Goal: Task Accomplishment & Management: Use online tool/utility

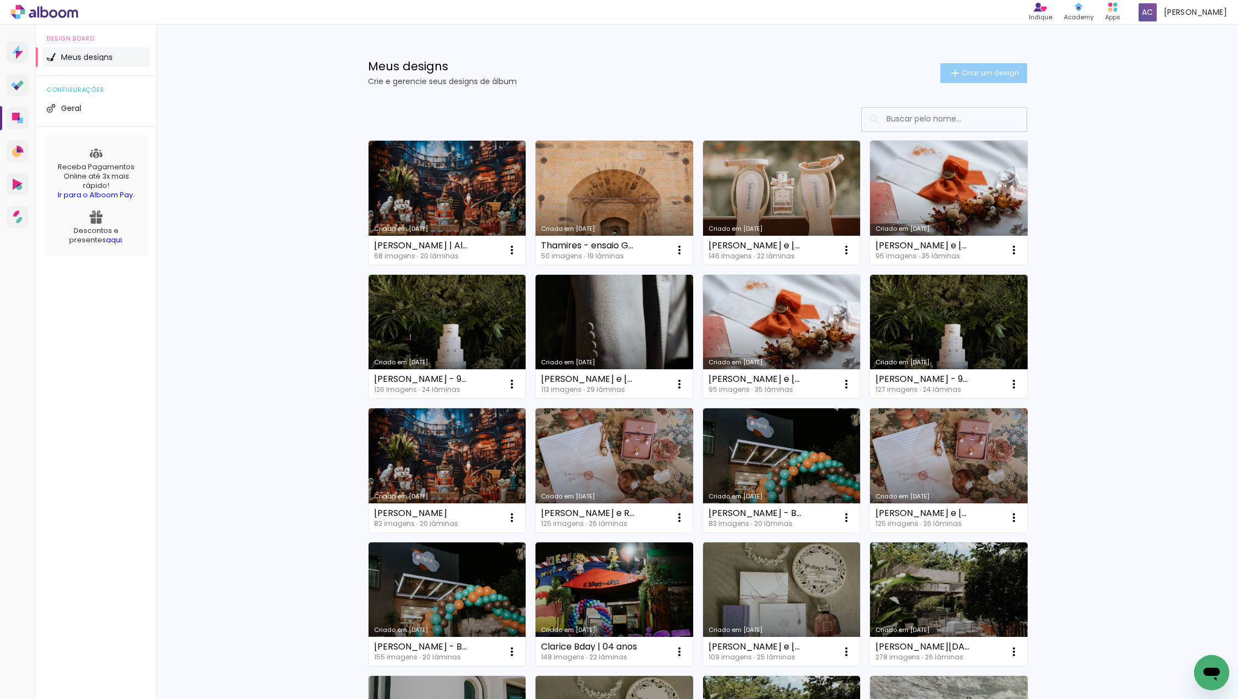
click at [945, 72] on paper-button "Criar um design" at bounding box center [983, 73] width 87 height 20
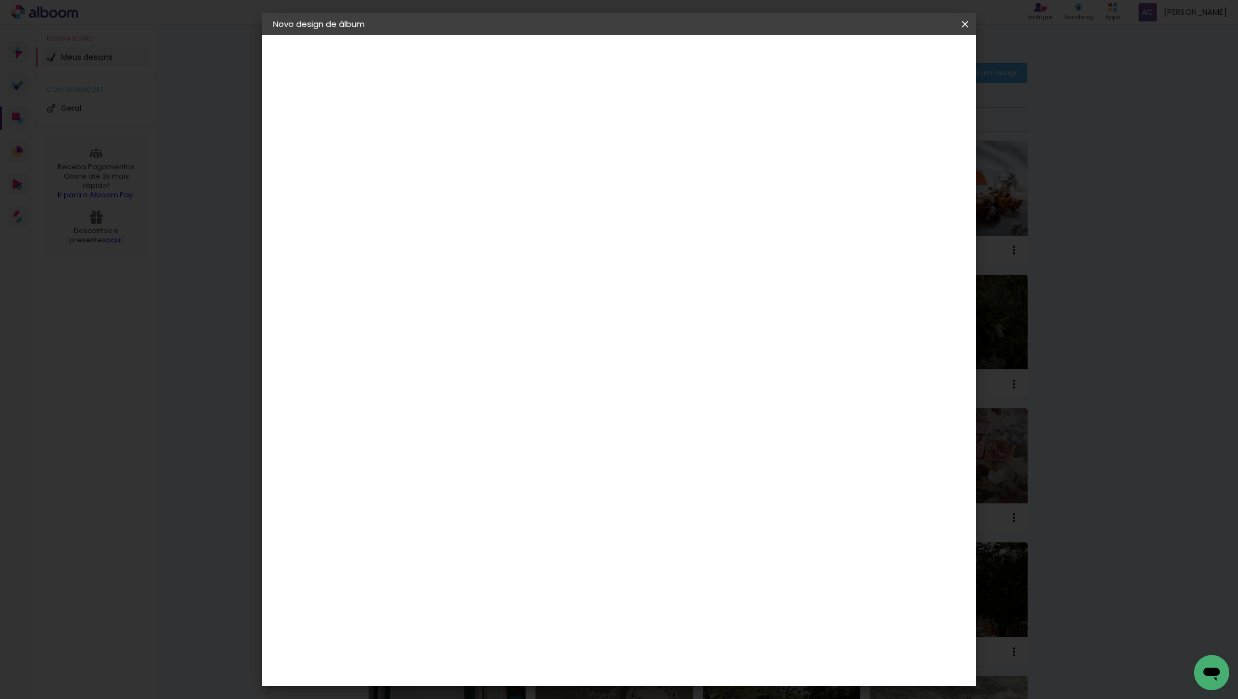
click at [453, 153] on input at bounding box center [453, 147] width 0 height 17
type input "Thamires | Gestante | Aprovação"
click at [0, 0] on slot "Avançar" at bounding box center [0, 0] width 0 height 0
click at [536, 211] on input at bounding box center [480, 209] width 111 height 14
type input "evi"
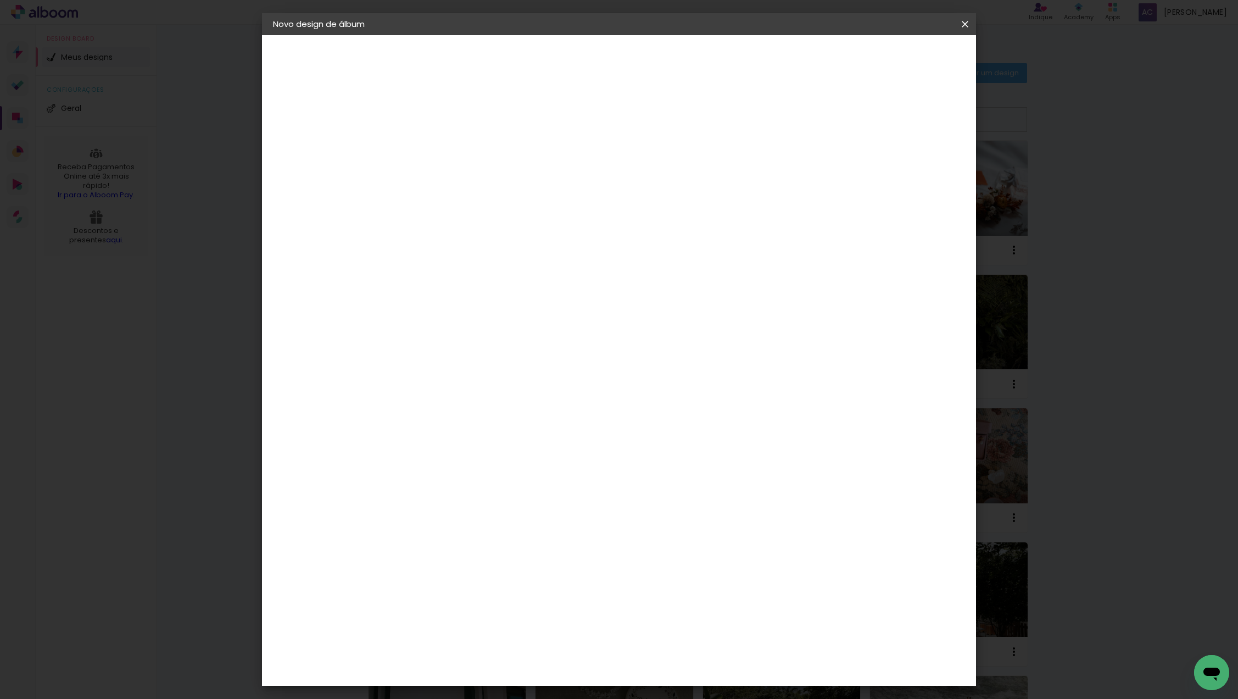
type paper-input "evi"
click at [484, 247] on div "Evidence" at bounding box center [464, 248] width 39 height 9
click at [0, 0] on slot "Avançar" at bounding box center [0, 0] width 0 height 0
click at [509, 200] on div at bounding box center [481, 200] width 56 height 1
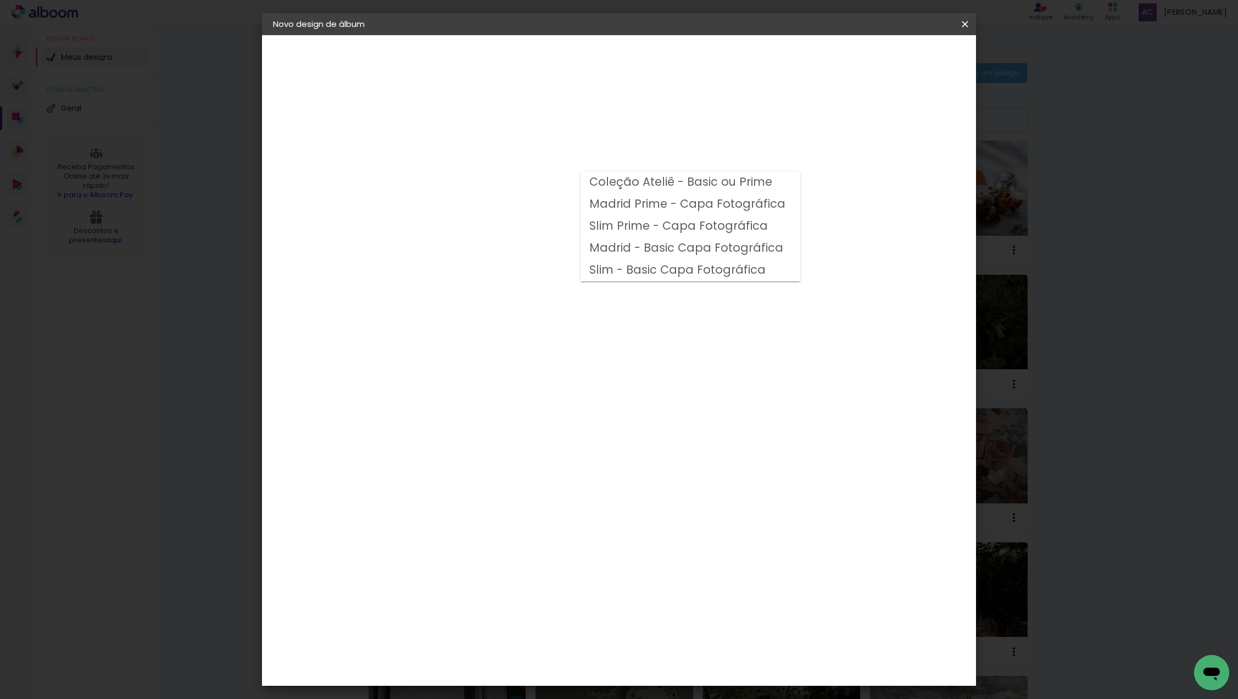
click at [0, 0] on slot "Coleção Ateliê - Basic ou Prime" at bounding box center [0, 0] width 0 height 0
type input "Coleção Ateliê - Basic ou Prime"
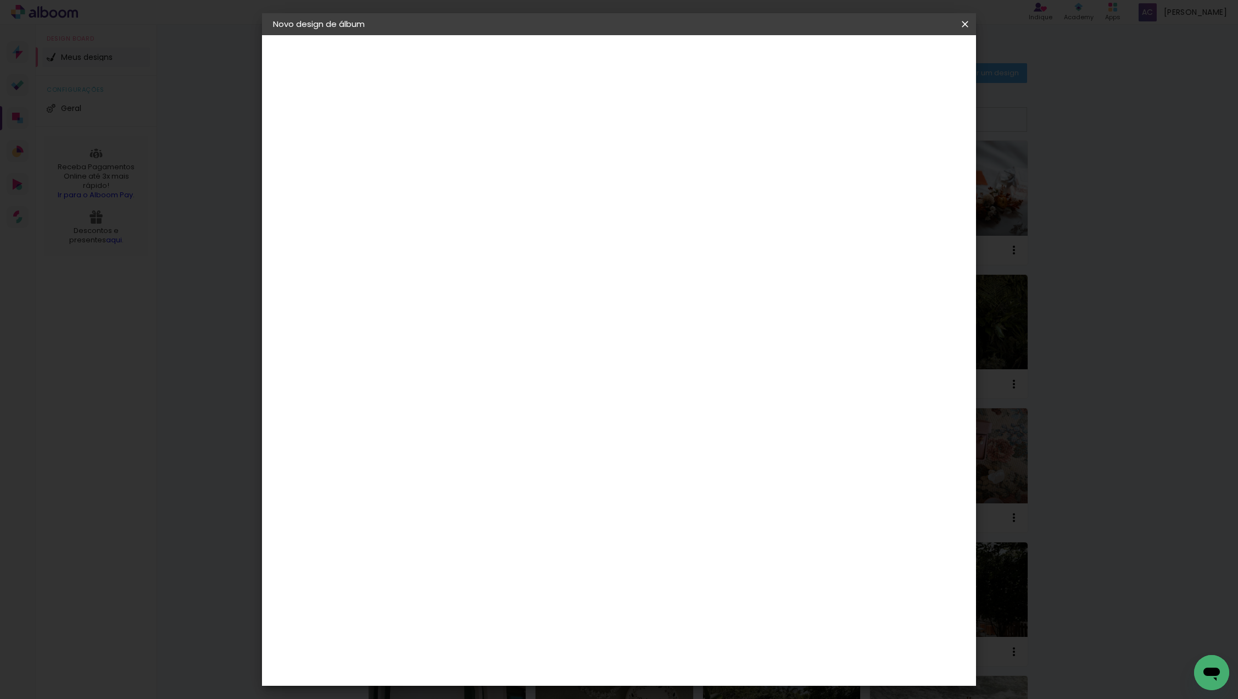
click at [527, 312] on span "20 × 25" at bounding box center [501, 326] width 51 height 29
click at [0, 0] on slot "Avançar" at bounding box center [0, 0] width 0 height 0
click at [875, 117] on div "mm Mostrar sangria" at bounding box center [668, 119] width 494 height 25
click at [842, 115] on div at bounding box center [838, 119] width 10 height 10
type paper-checkbox "on"
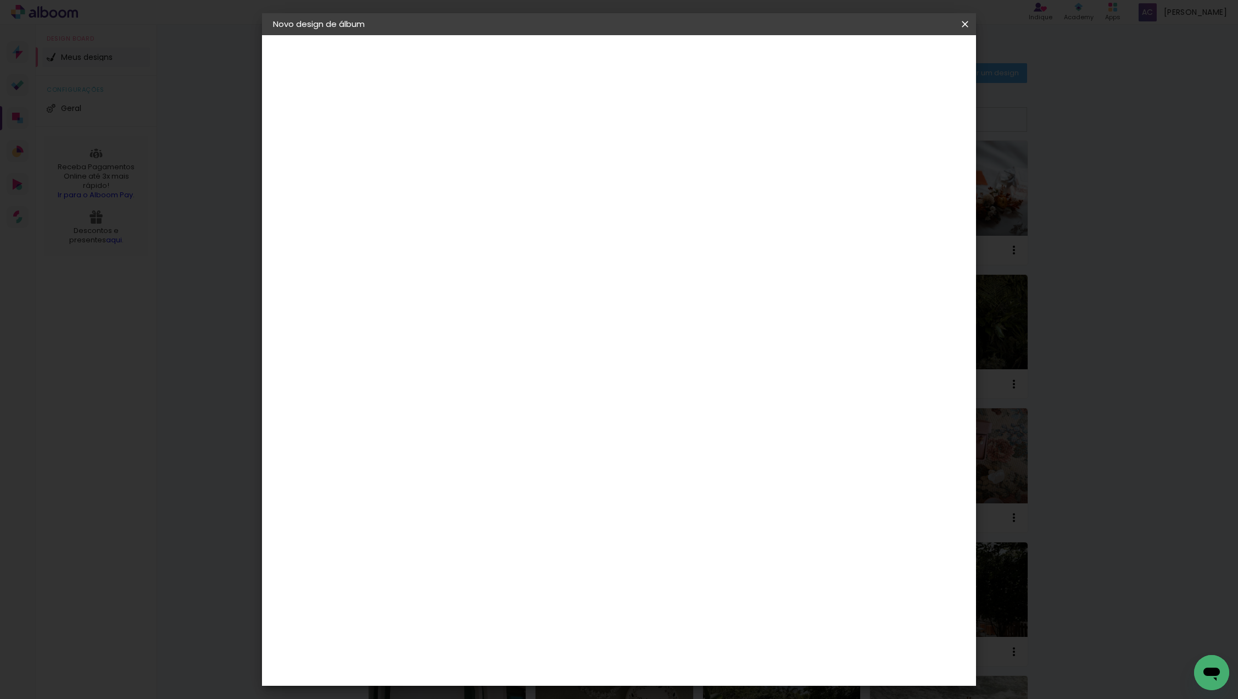
click at [904, 59] on span "Iniciar design" at bounding box center [880, 58] width 50 height 8
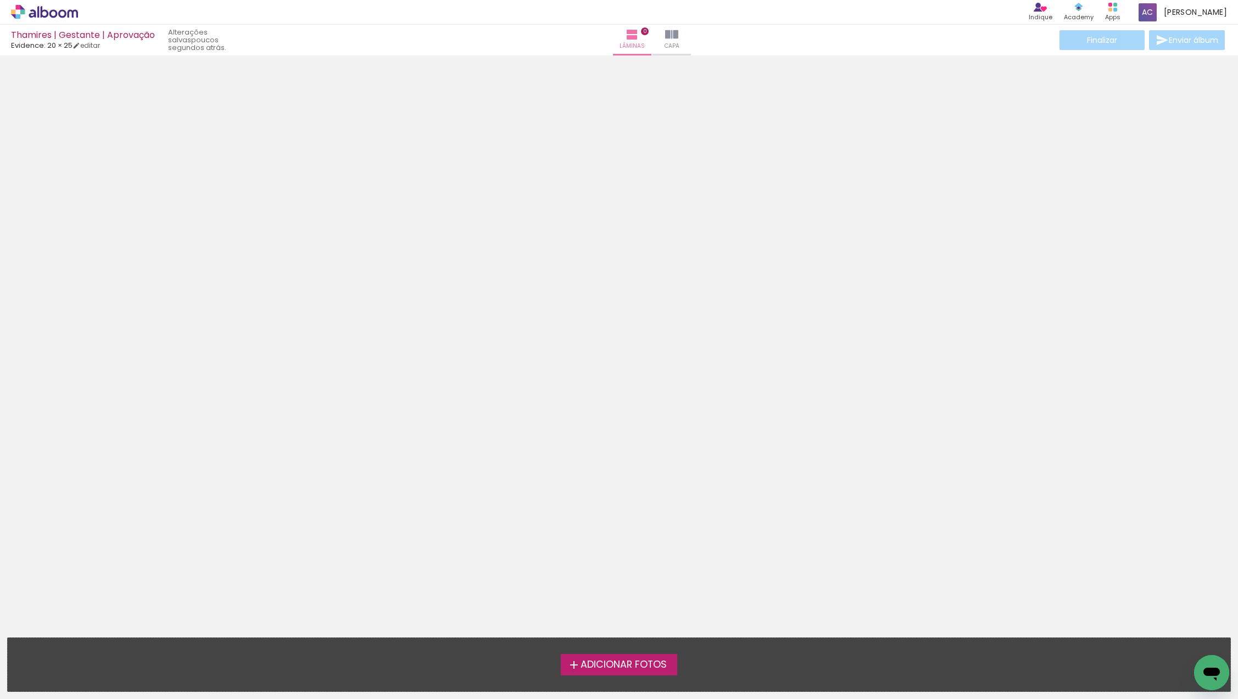
click at [618, 317] on div at bounding box center [619, 220] width 1238 height 322
click at [609, 662] on span "Adicionar Fotos" at bounding box center [623, 665] width 86 height 10
click at [0, 0] on input "file" at bounding box center [0, 0] width 0 height 0
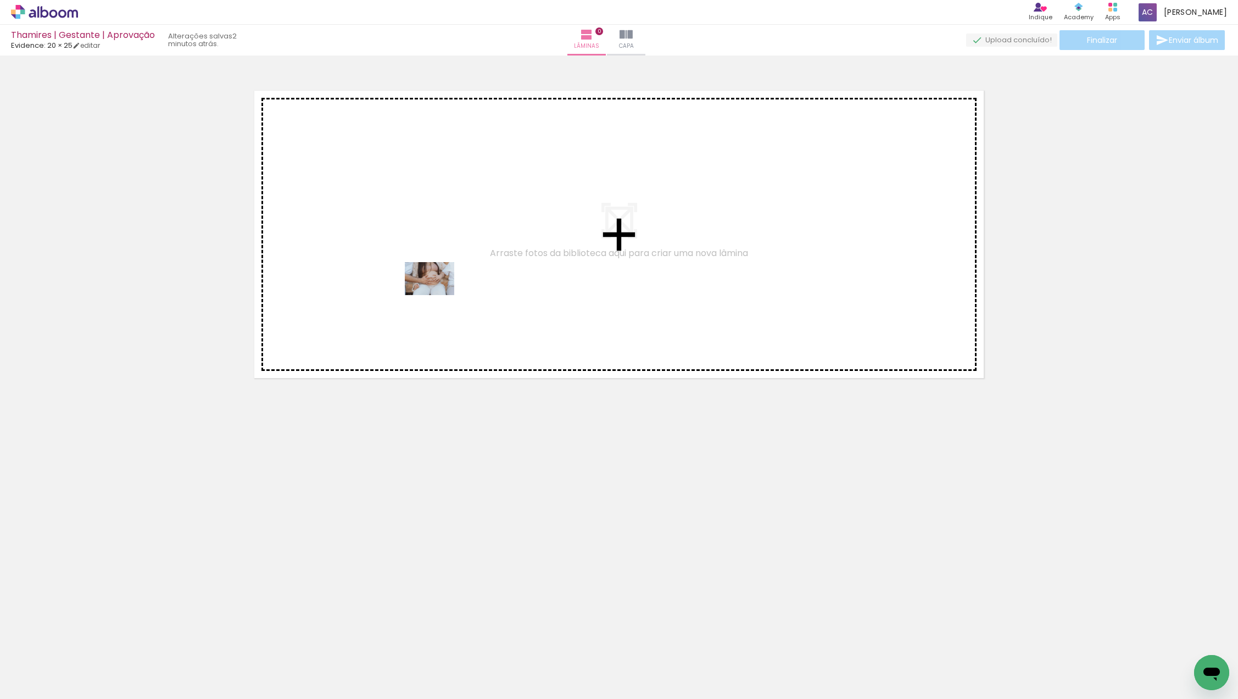
drag, startPoint x: 125, startPoint y: 674, endPoint x: 438, endPoint y: 294, distance: 492.3
click at [438, 294] on quentale-workspace at bounding box center [619, 349] width 1238 height 699
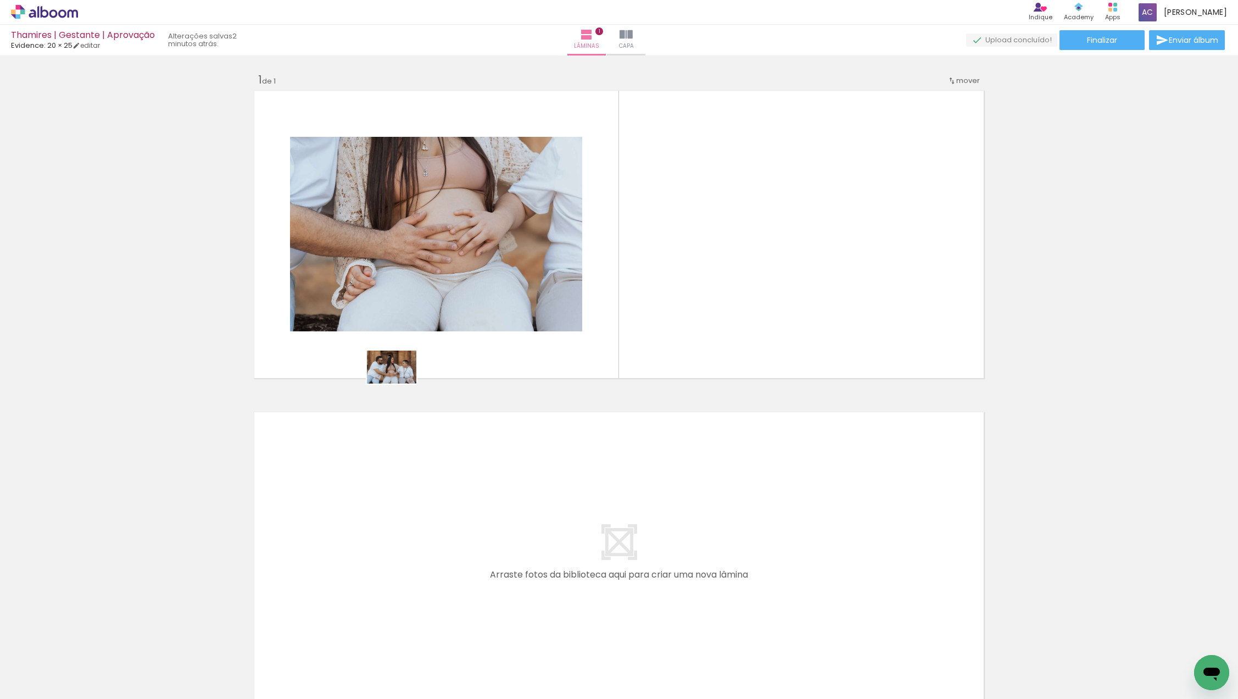
drag, startPoint x: 182, startPoint y: 661, endPoint x: 402, endPoint y: 378, distance: 358.9
click at [402, 378] on quentale-workspace at bounding box center [619, 349] width 1238 height 699
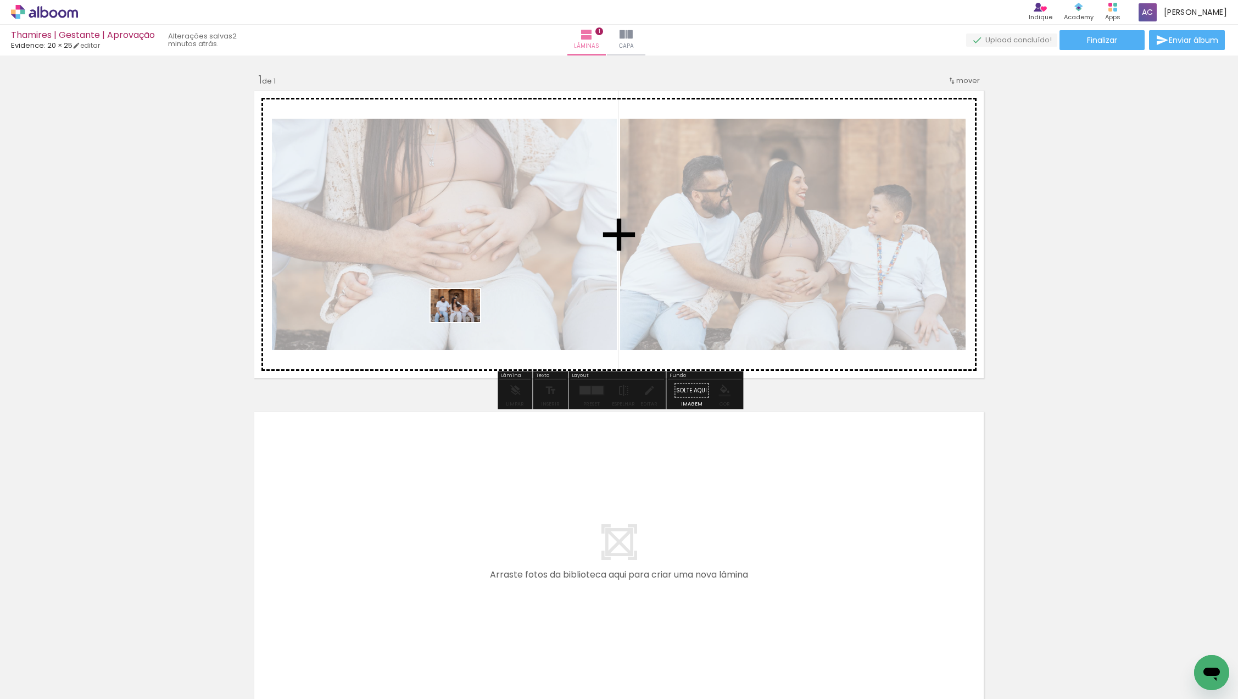
drag, startPoint x: 246, startPoint y: 657, endPoint x: 463, endPoint y: 322, distance: 399.9
click at [463, 322] on quentale-workspace at bounding box center [619, 349] width 1238 height 699
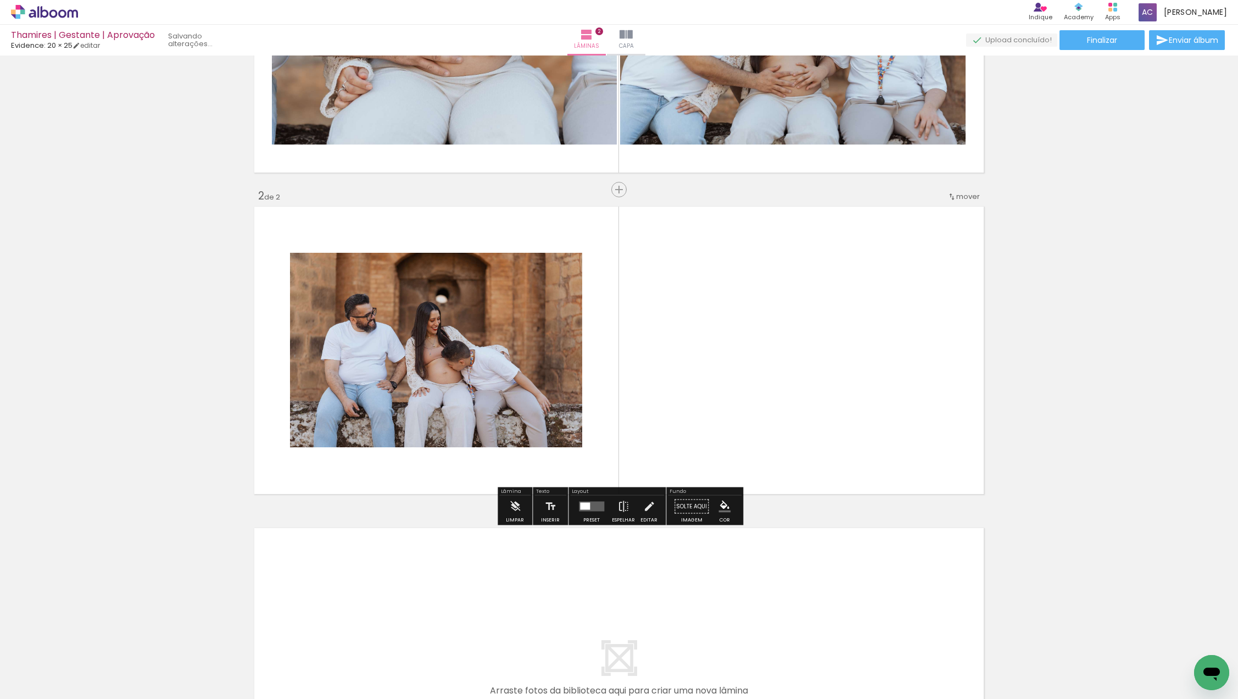
scroll to position [213, 0]
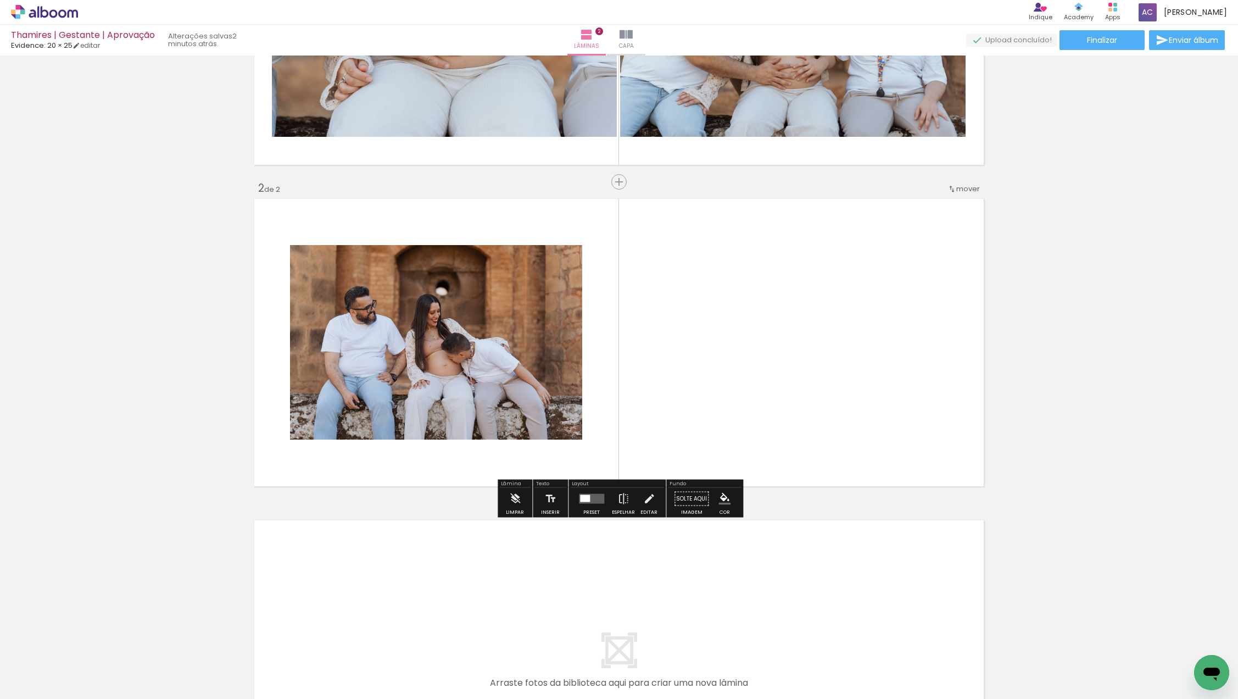
click at [135, 657] on div at bounding box center [109, 661] width 49 height 33
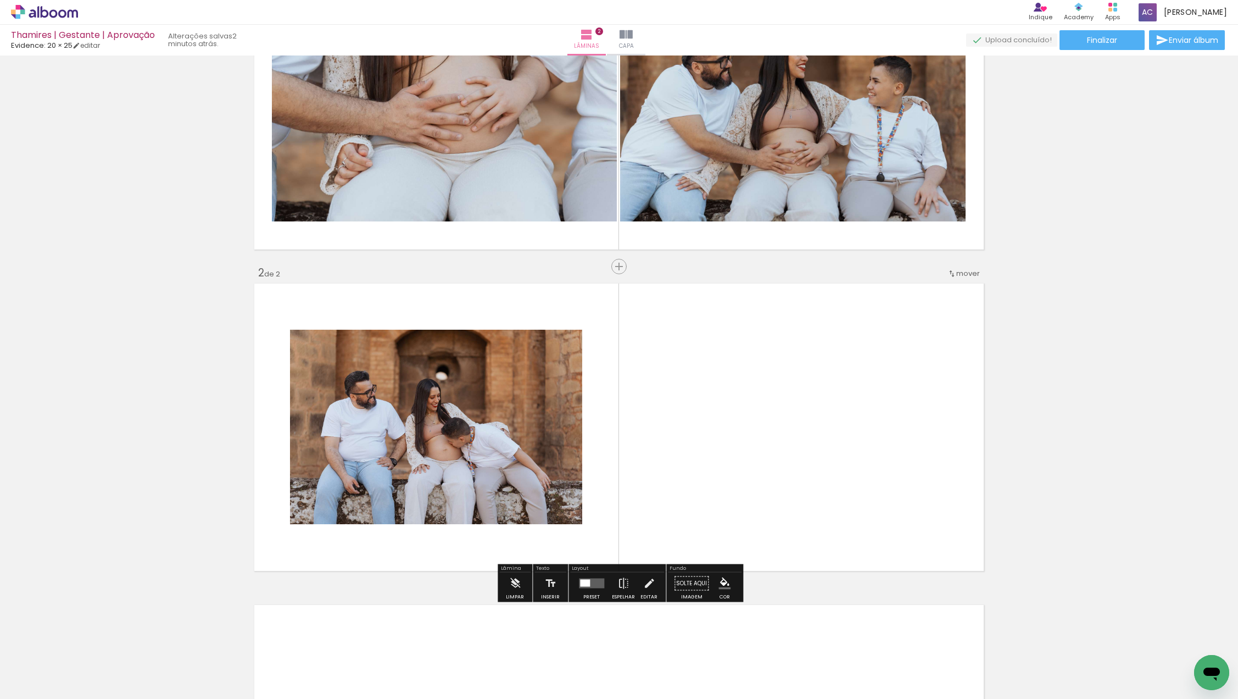
scroll to position [0, 0]
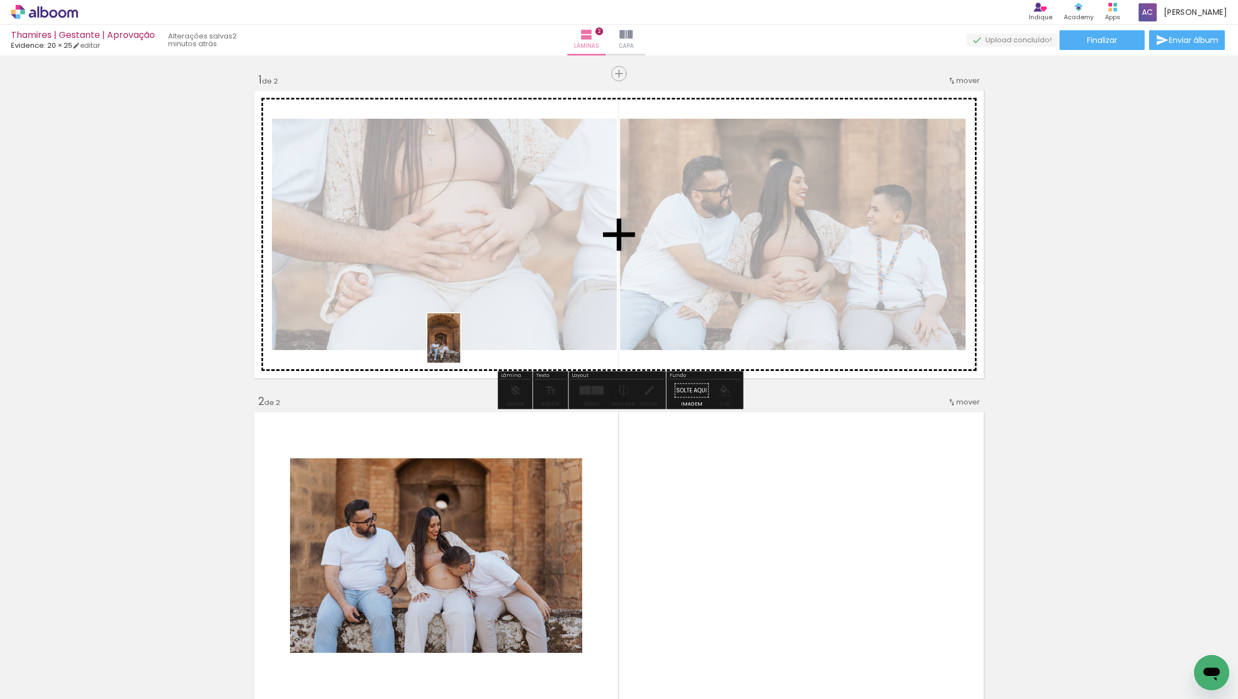
drag, startPoint x: 303, startPoint y: 660, endPoint x: 464, endPoint y: 331, distance: 366.7
click at [464, 331] on quentale-workspace at bounding box center [619, 349] width 1238 height 699
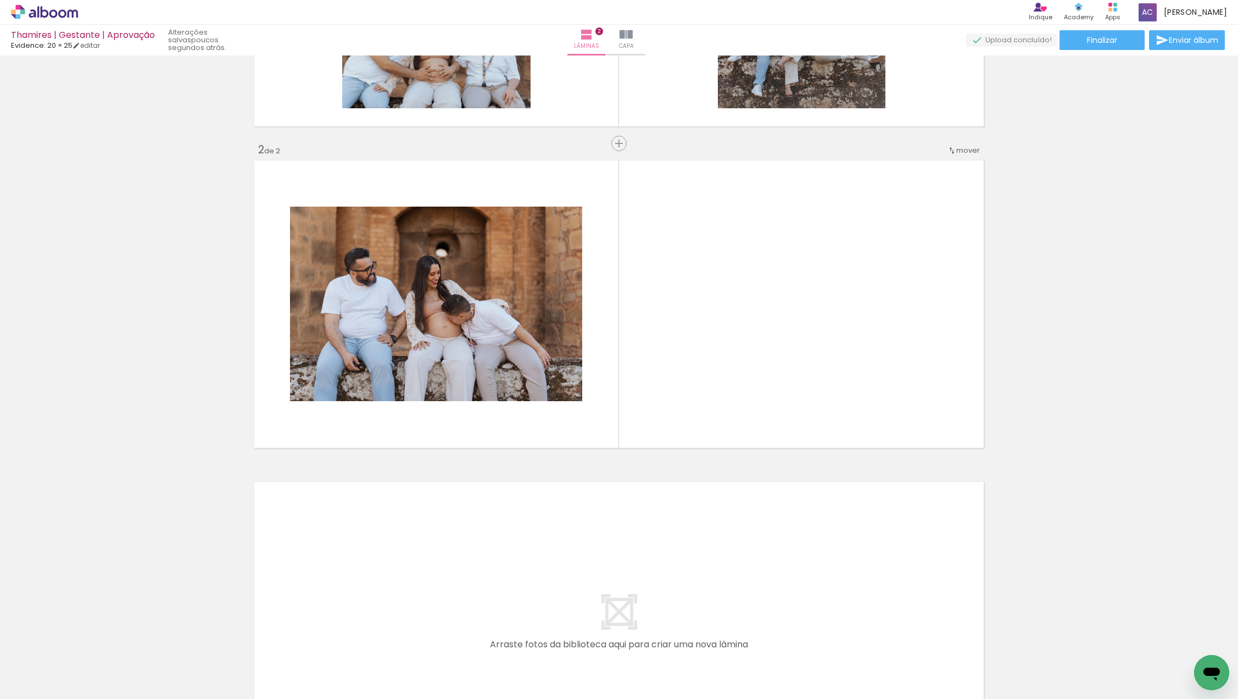
scroll to position [252, 0]
click at [574, 600] on quentale-layouter at bounding box center [619, 625] width 736 height 294
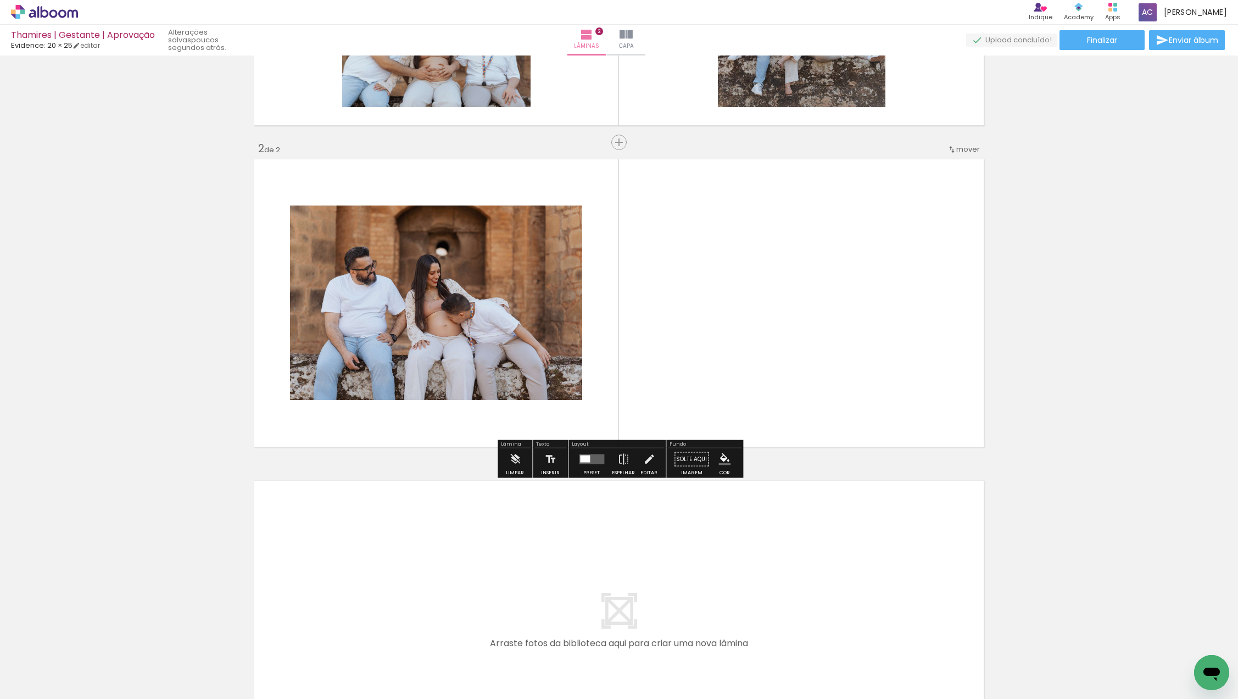
scroll to position [271, 0]
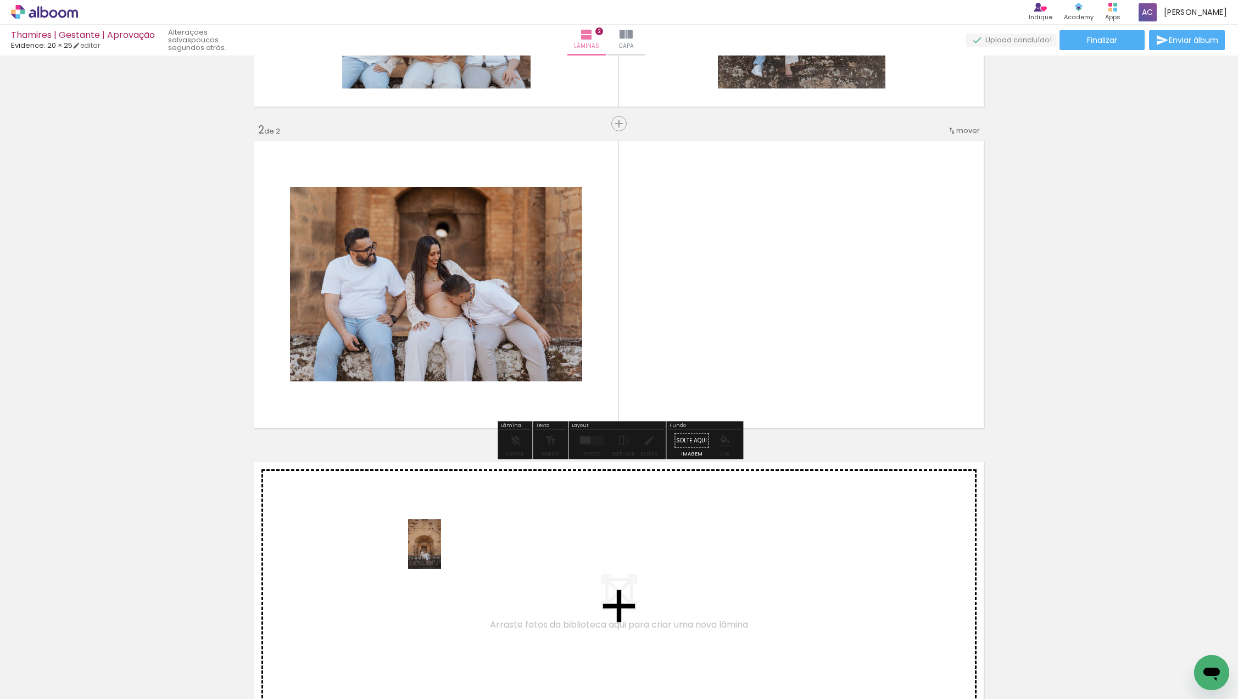
click at [441, 552] on quentale-workspace at bounding box center [619, 349] width 1238 height 699
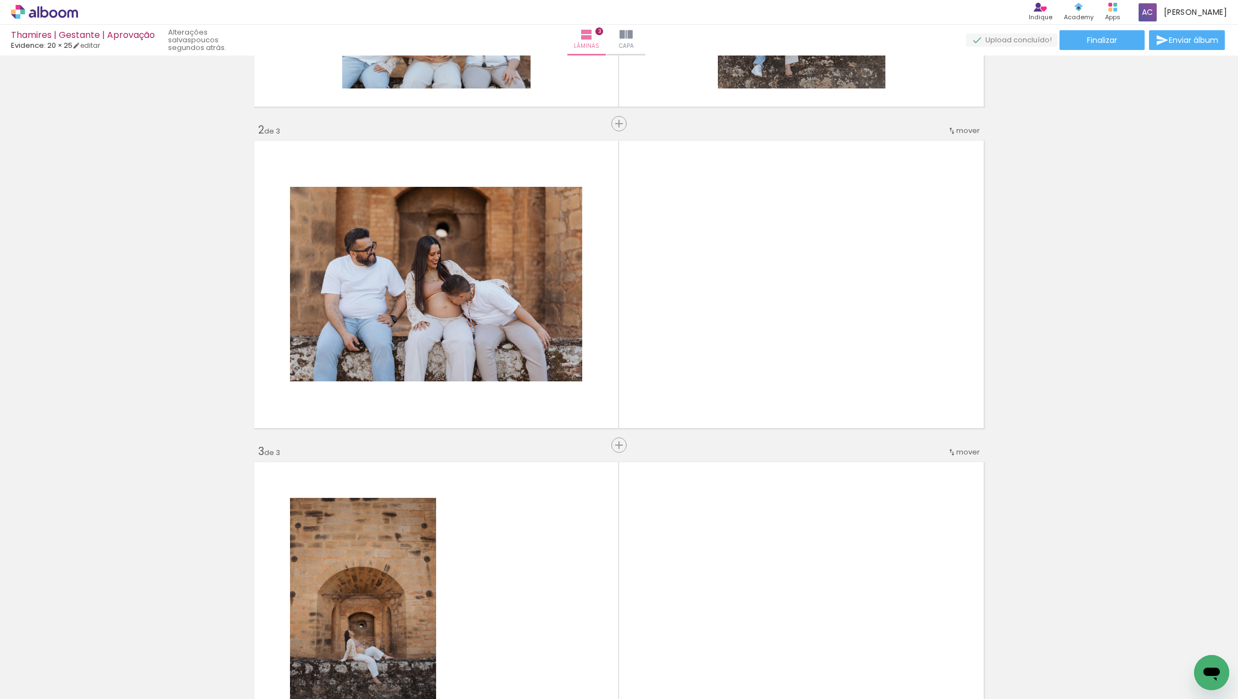
scroll to position [534, 0]
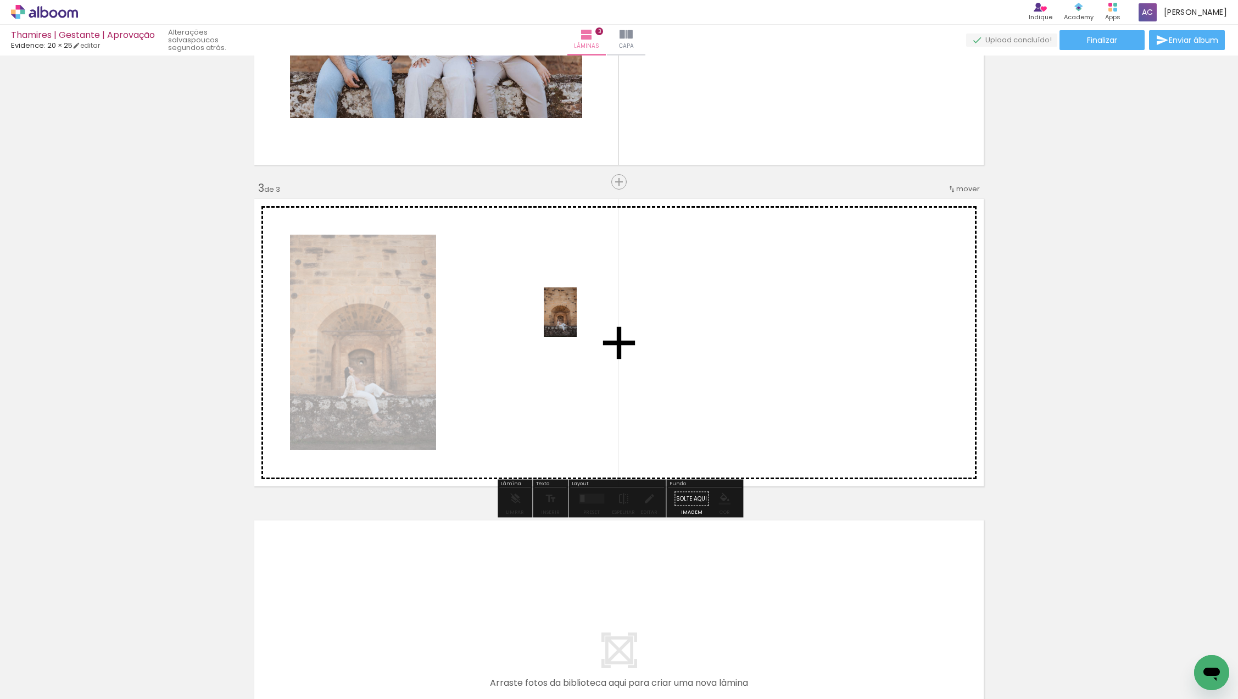
click at [577, 320] on quentale-workspace at bounding box center [619, 349] width 1238 height 699
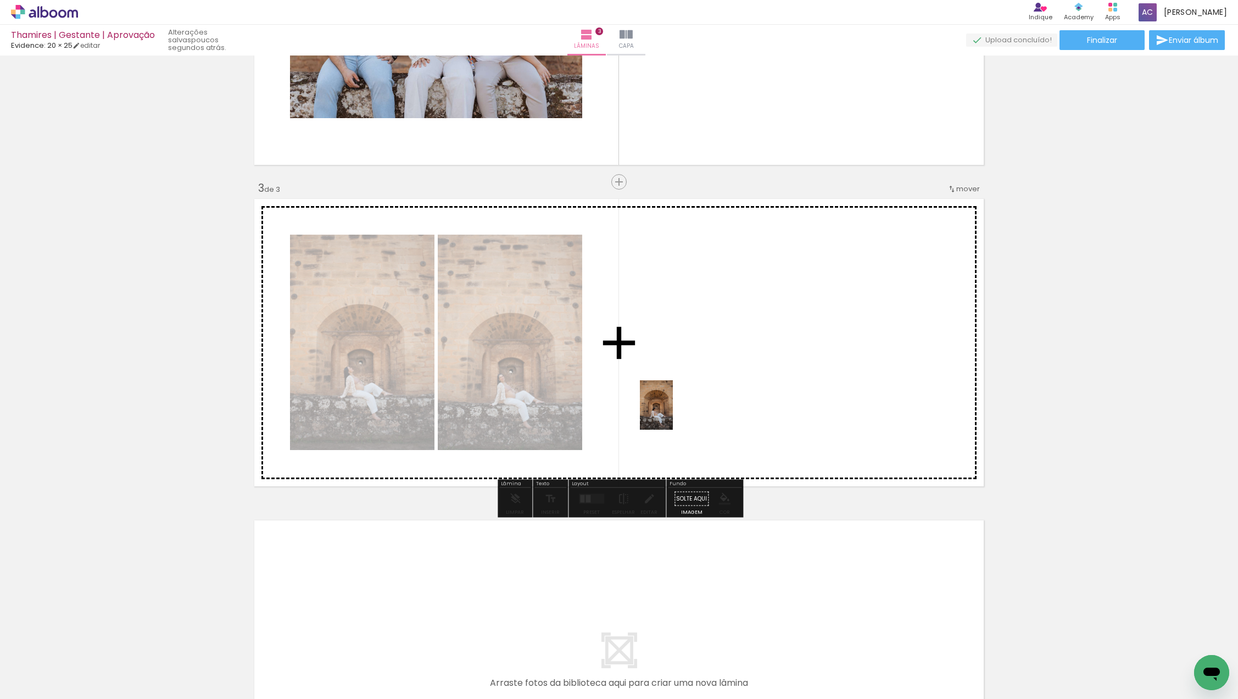
drag, startPoint x: 482, startPoint y: 666, endPoint x: 677, endPoint y: 405, distance: 325.7
click at [677, 405] on quentale-workspace at bounding box center [619, 349] width 1238 height 699
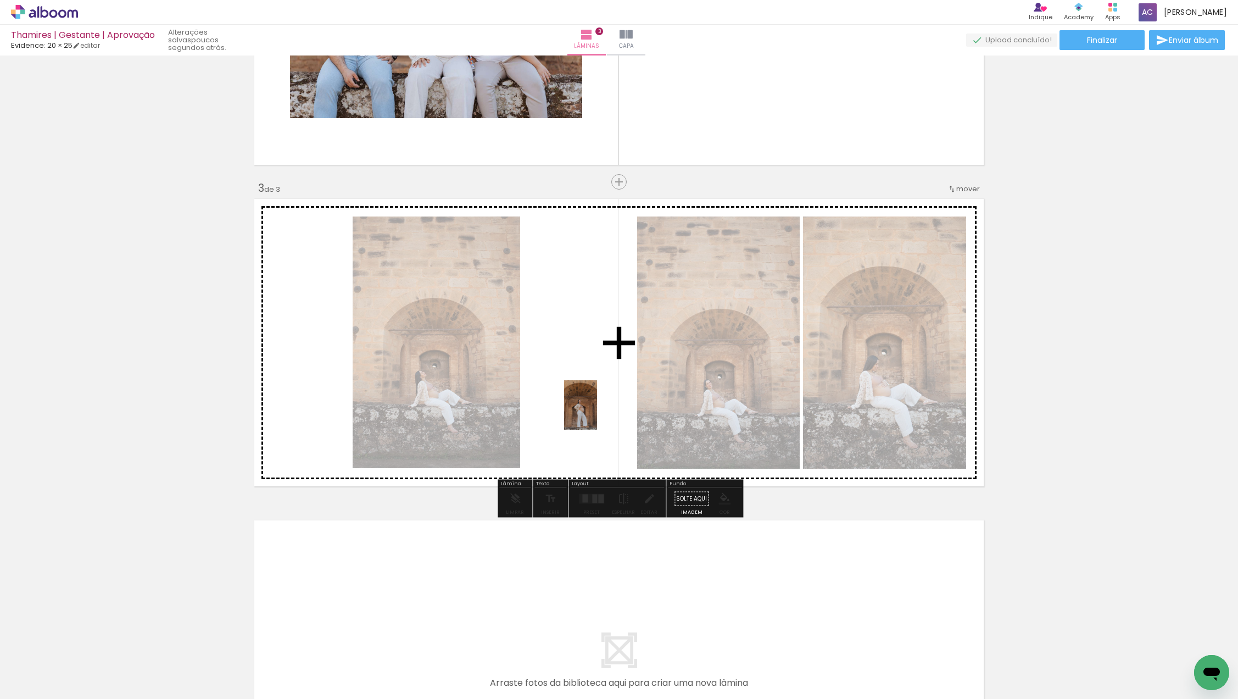
drag, startPoint x: 557, startPoint y: 656, endPoint x: 597, endPoint y: 412, distance: 247.1
click at [597, 412] on quentale-workspace at bounding box center [619, 349] width 1238 height 699
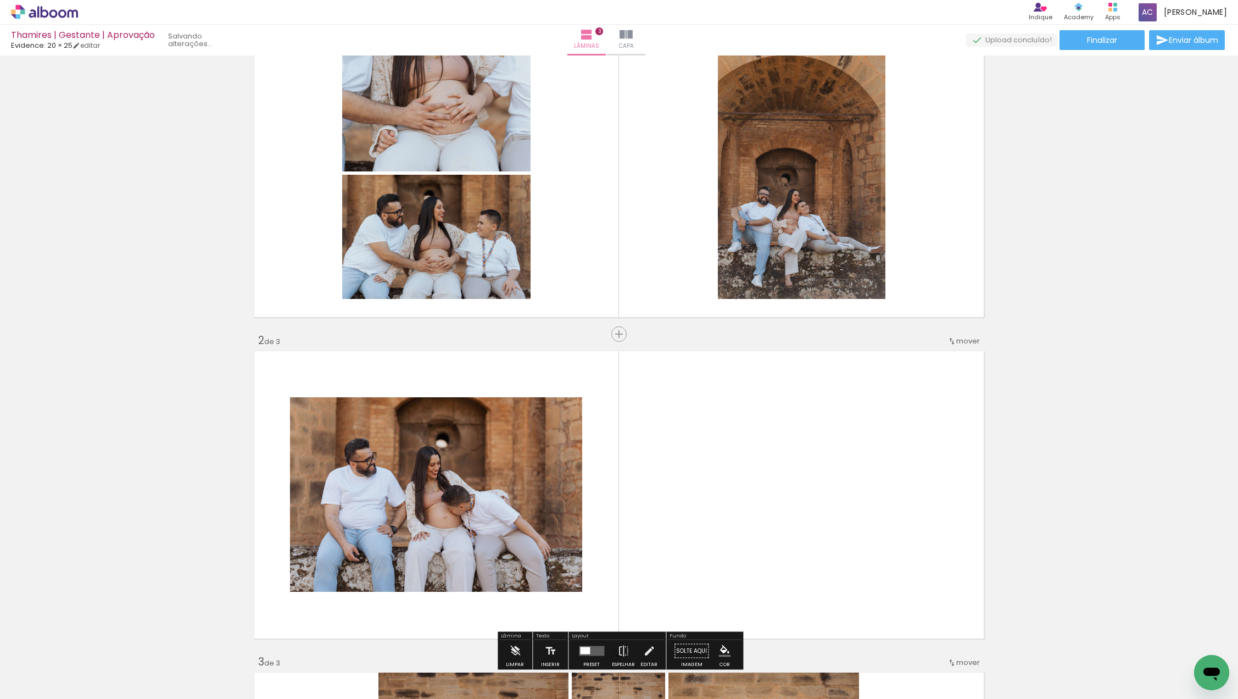
scroll to position [59, 0]
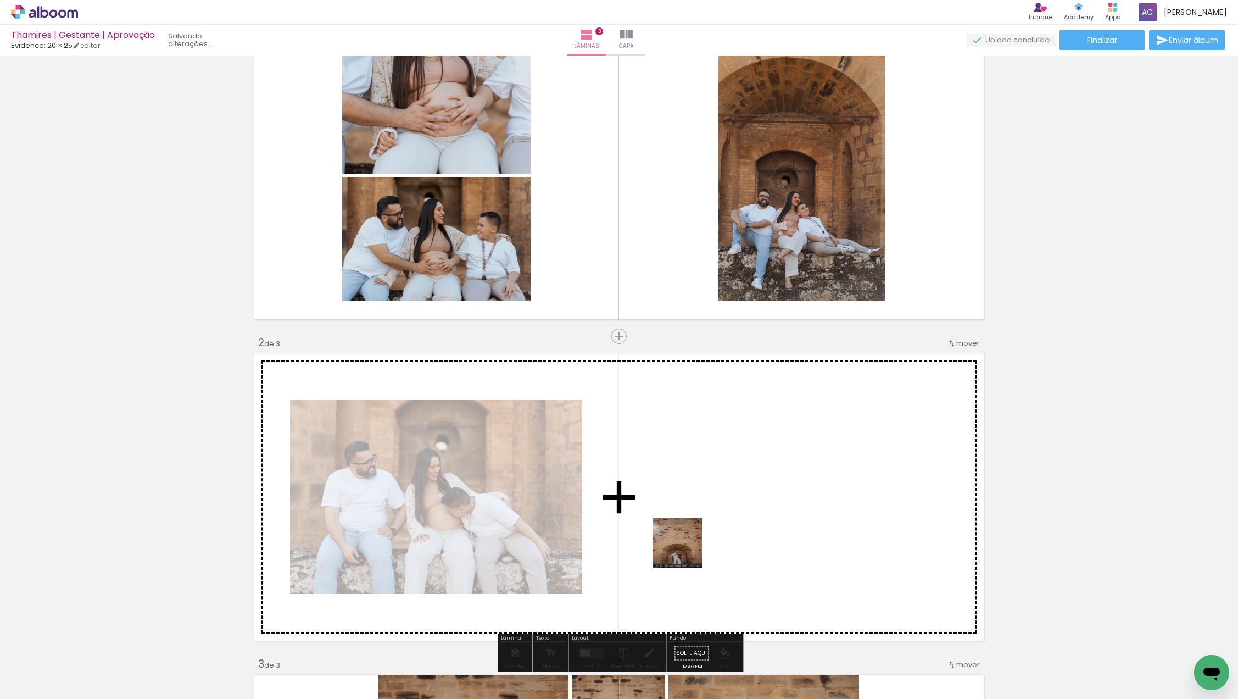
drag, startPoint x: 614, startPoint y: 667, endPoint x: 688, endPoint y: 603, distance: 97.7
click at [694, 537] on quentale-workspace at bounding box center [619, 349] width 1238 height 699
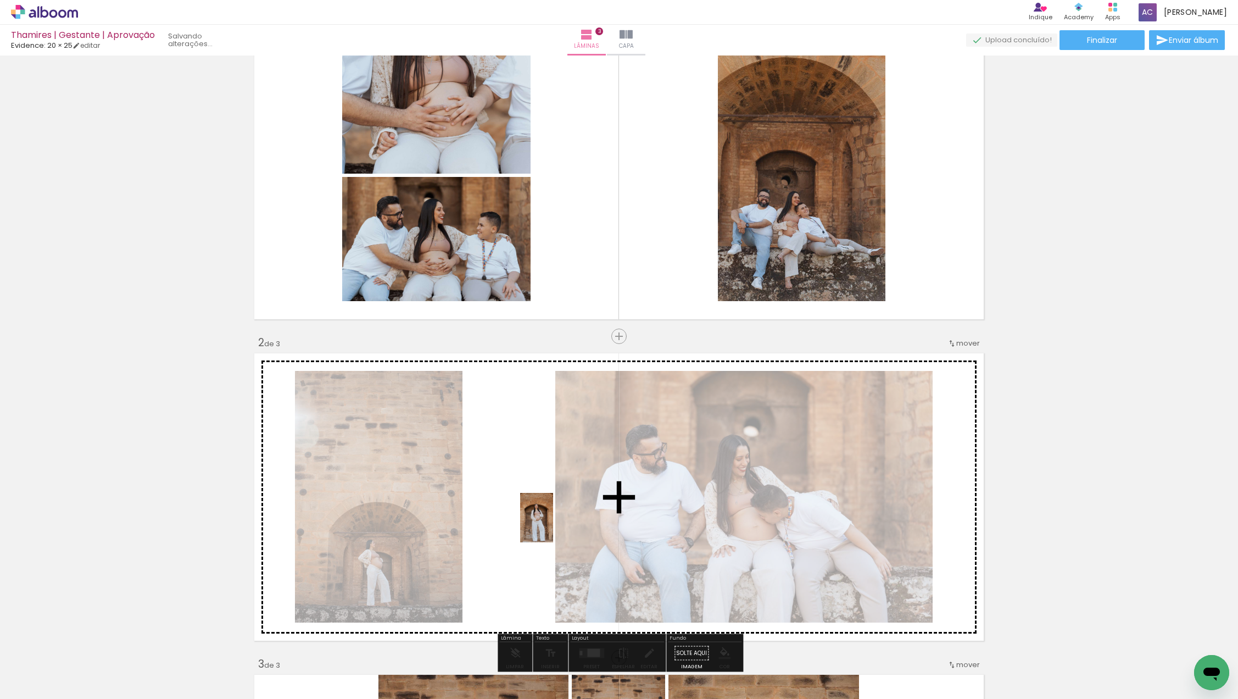
drag, startPoint x: 674, startPoint y: 653, endPoint x: 548, endPoint y: 521, distance: 182.2
click at [548, 521] on quentale-workspace at bounding box center [619, 349] width 1238 height 699
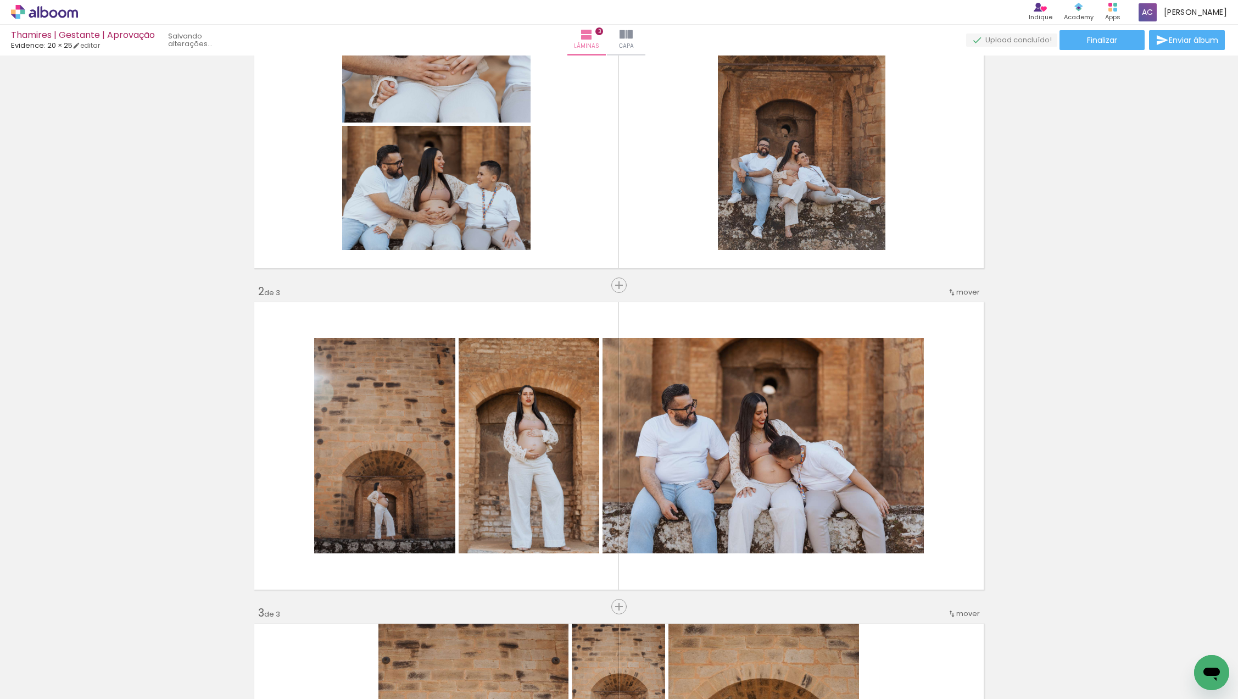
scroll to position [107, 0]
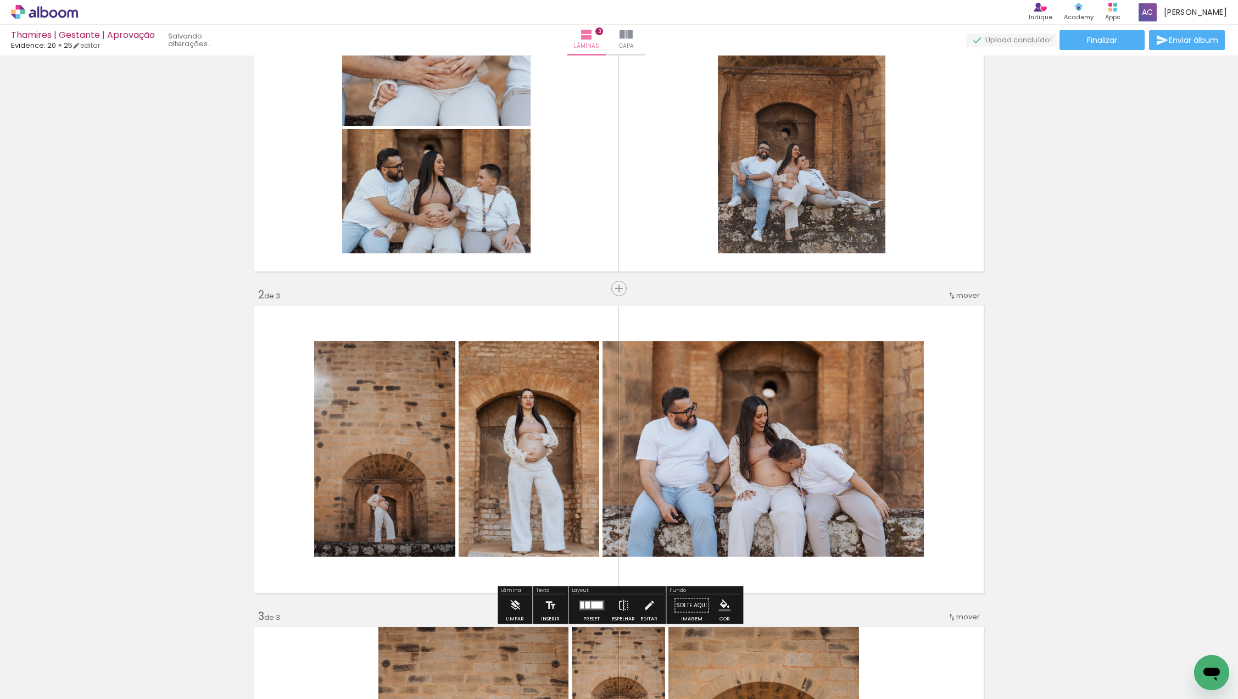
click at [953, 297] on iron-icon at bounding box center [951, 295] width 9 height 9
click at [954, 327] on paper-item "depois da 3" at bounding box center [939, 330] width 83 height 18
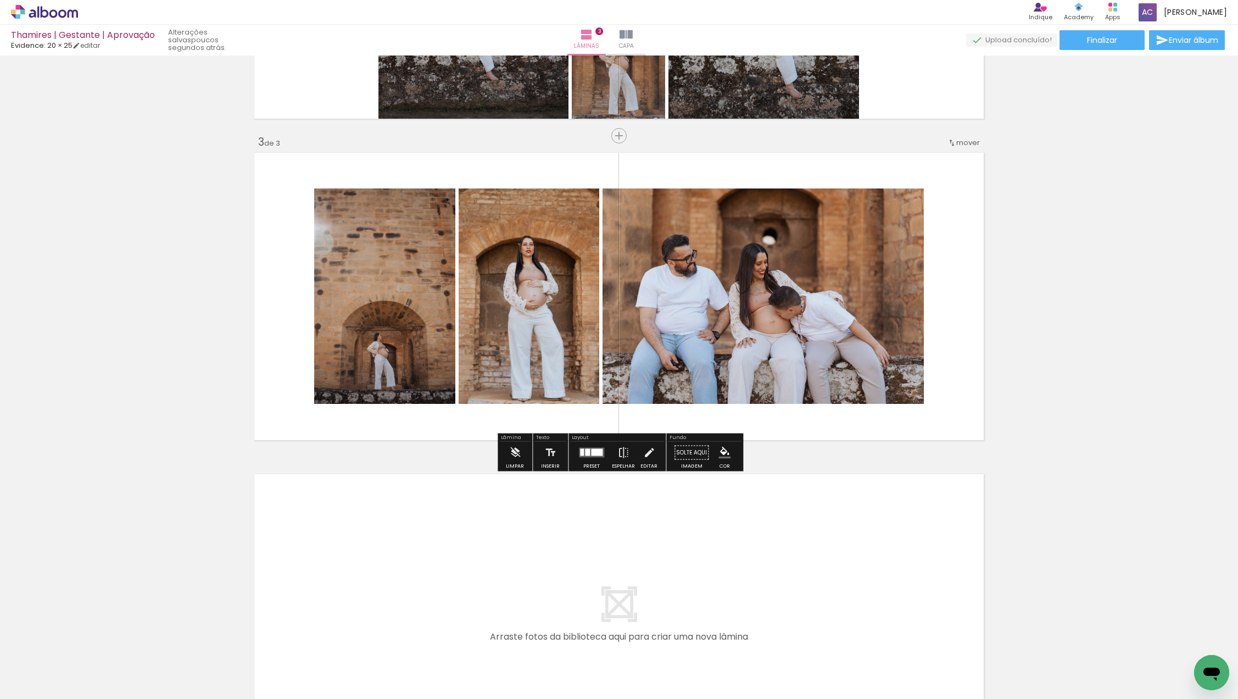
scroll to position [581, 0]
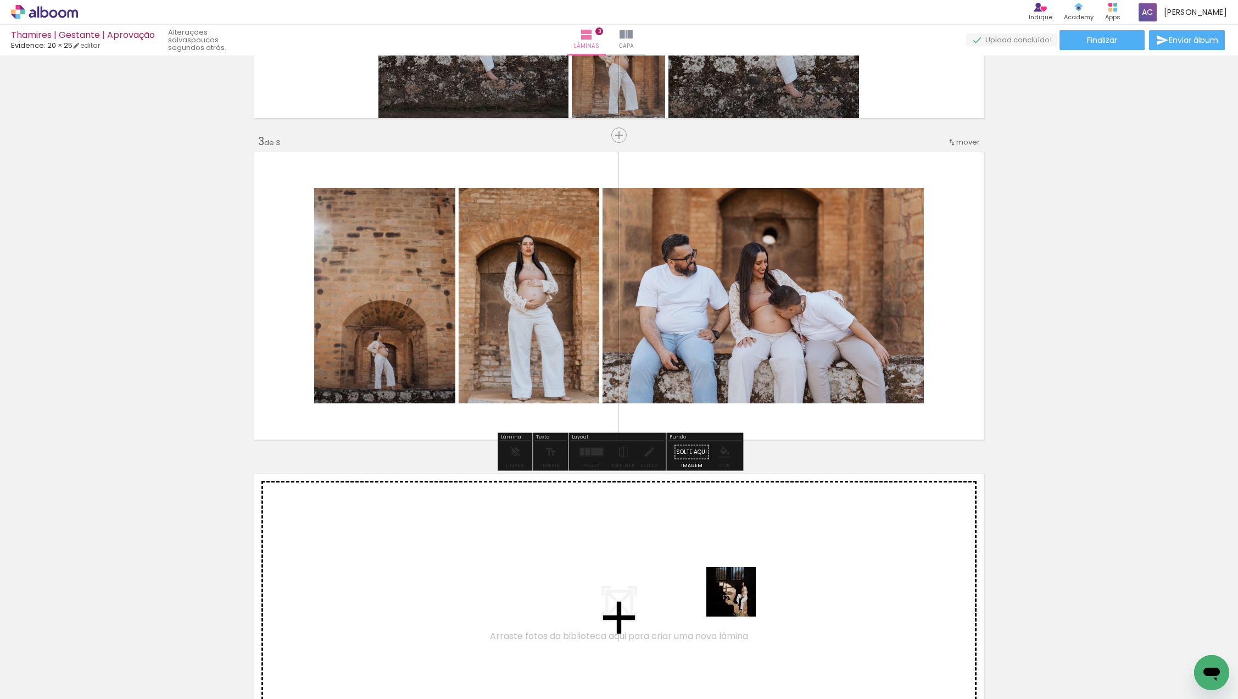
click at [746, 557] on quentale-workspace at bounding box center [619, 349] width 1238 height 699
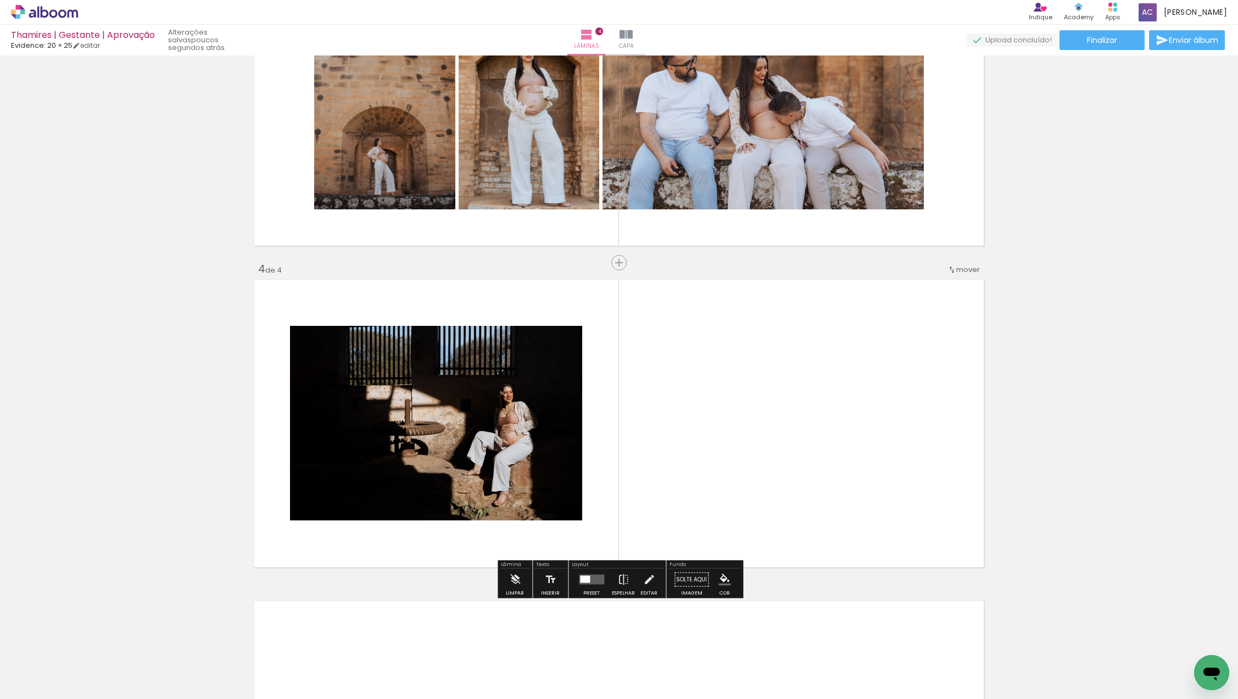
scroll to position [856, 0]
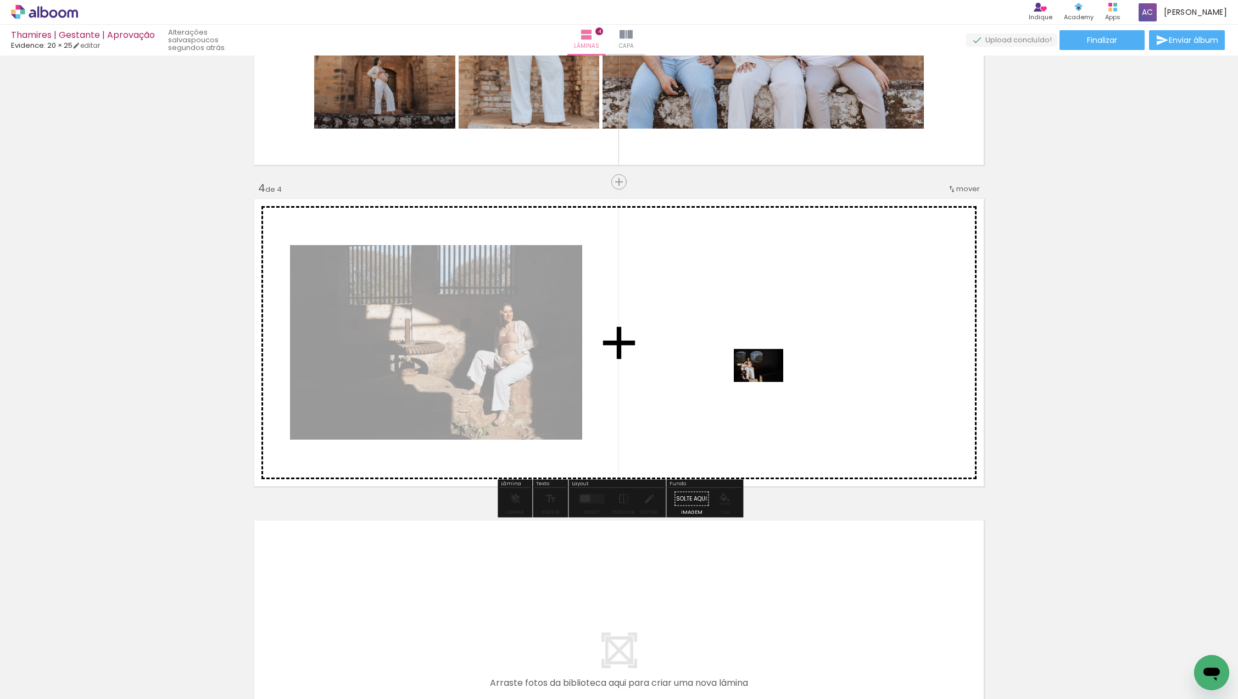
drag, startPoint x: 777, startPoint y: 657, endPoint x: 767, endPoint y: 378, distance: 278.6
click at [767, 378] on quentale-workspace at bounding box center [619, 349] width 1238 height 699
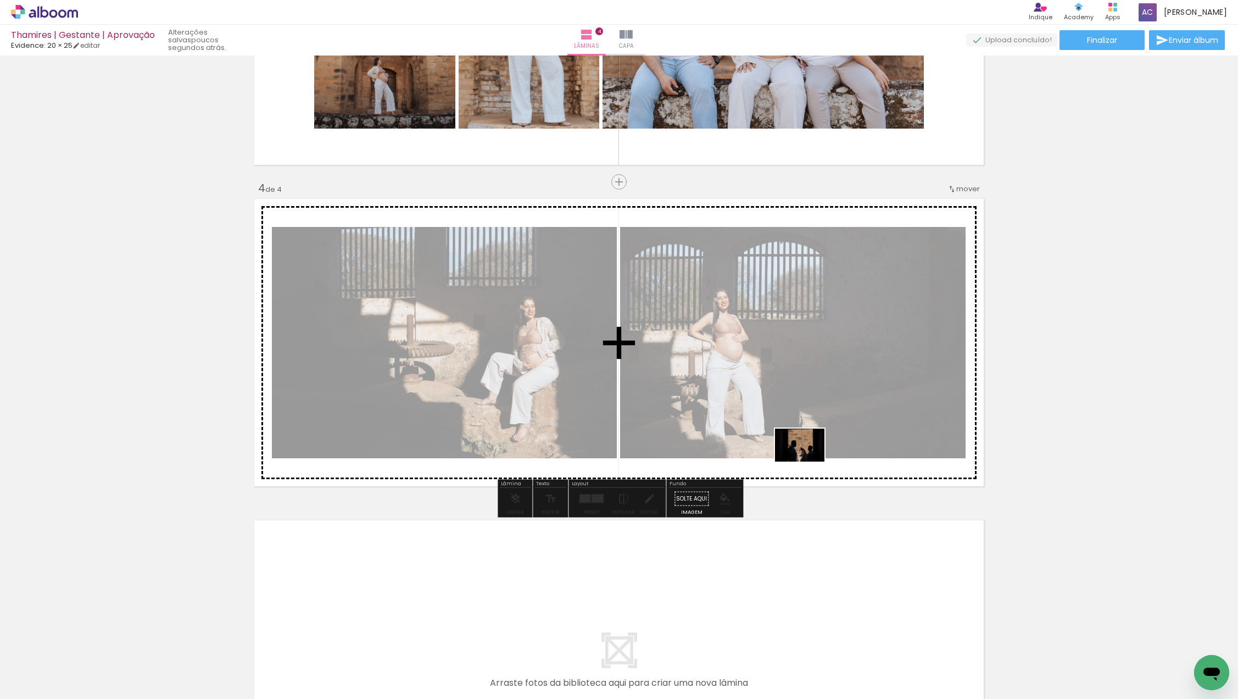
drag, startPoint x: 844, startPoint y: 665, endPoint x: 808, endPoint y: 457, distance: 210.7
click at [808, 457] on quentale-workspace at bounding box center [619, 349] width 1238 height 699
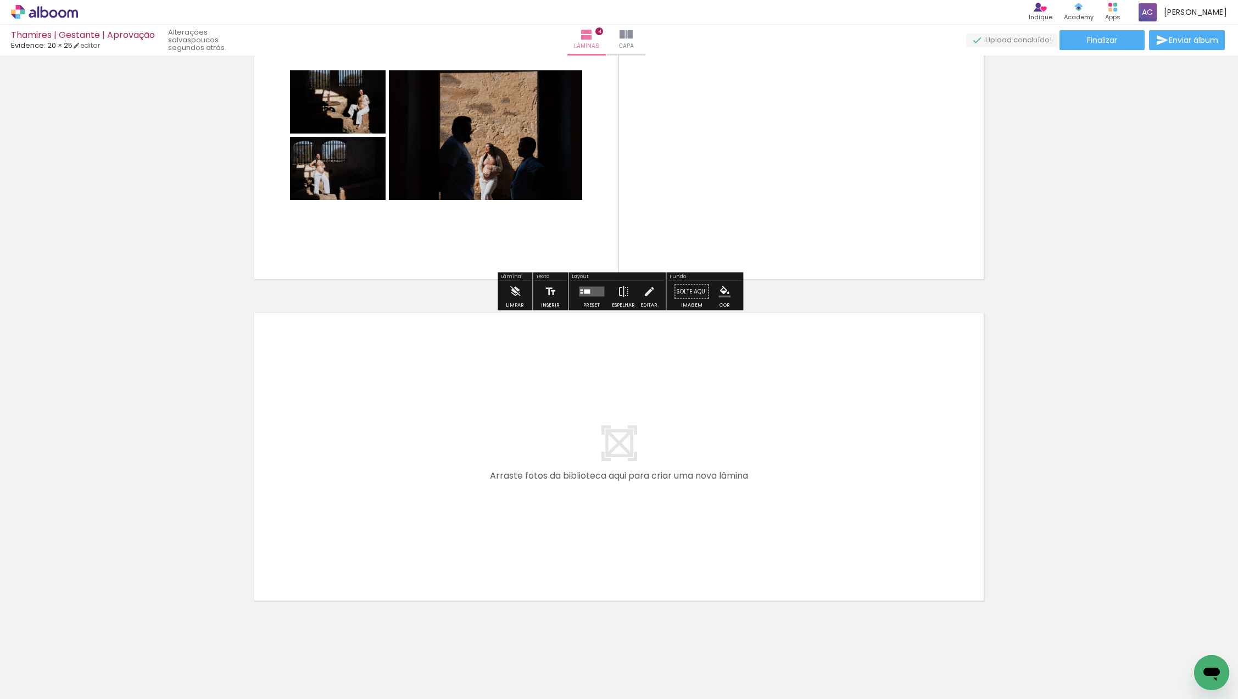
scroll to position [1075, 0]
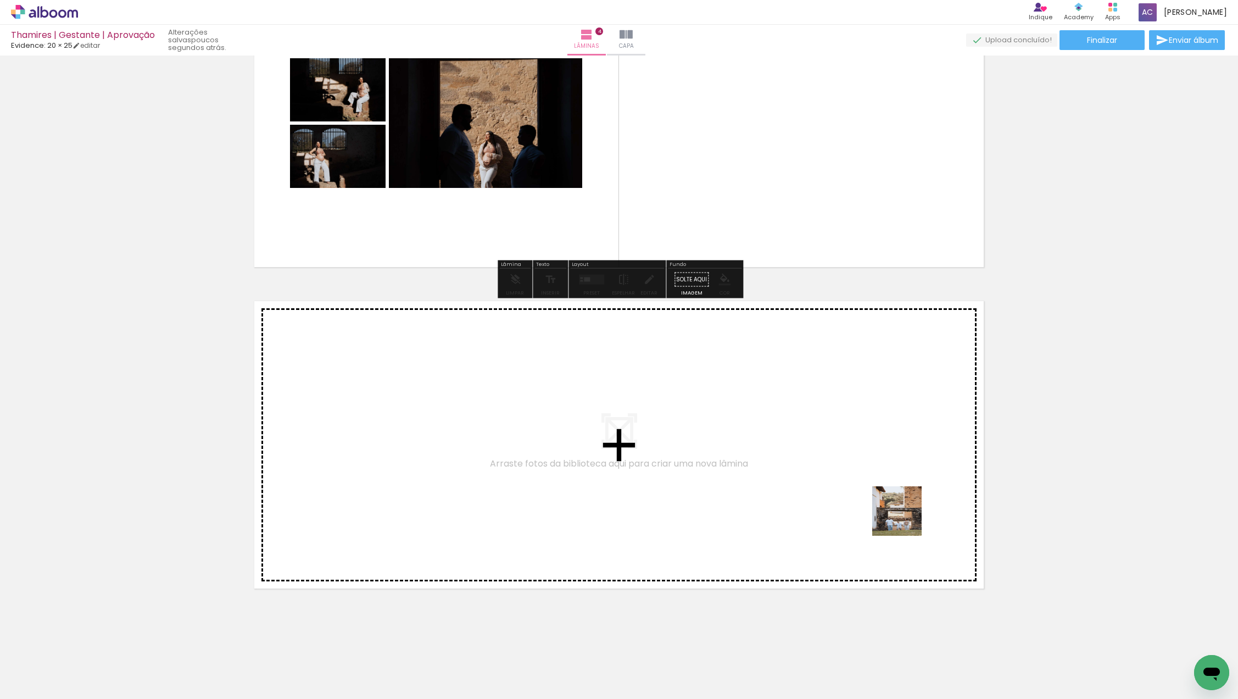
drag, startPoint x: 918, startPoint y: 654, endPoint x: 901, endPoint y: 496, distance: 158.6
click at [901, 496] on quentale-workspace at bounding box center [619, 349] width 1238 height 699
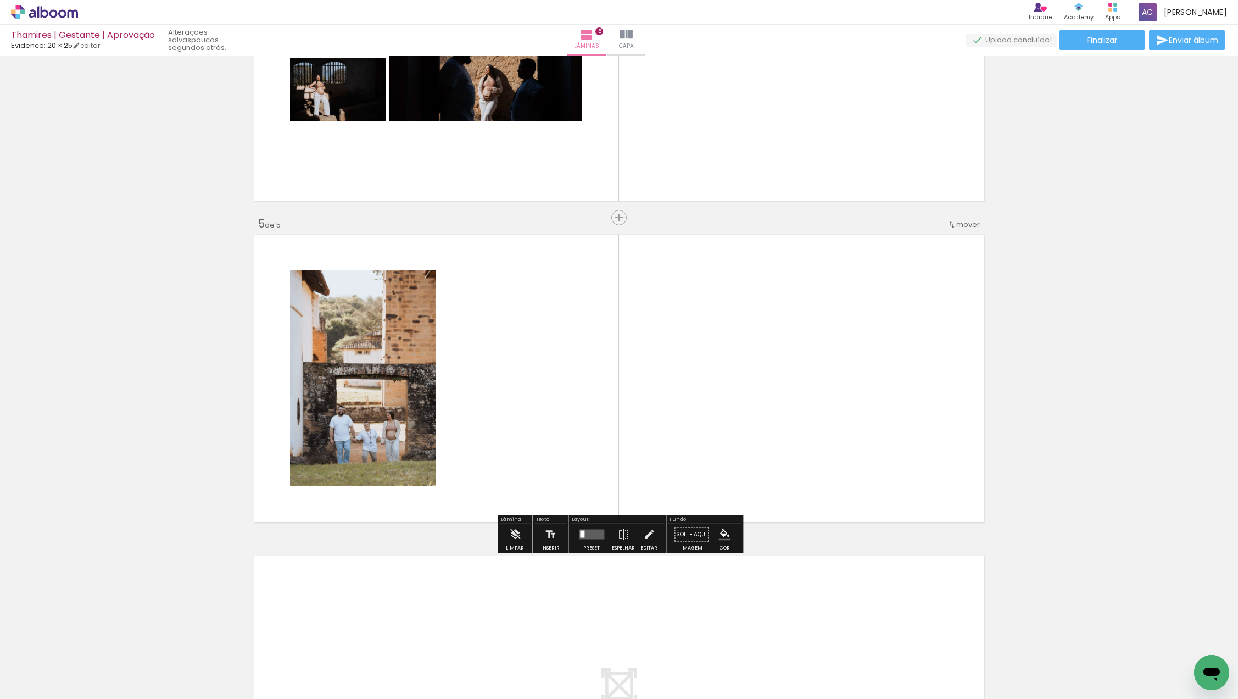
scroll to position [1177, 0]
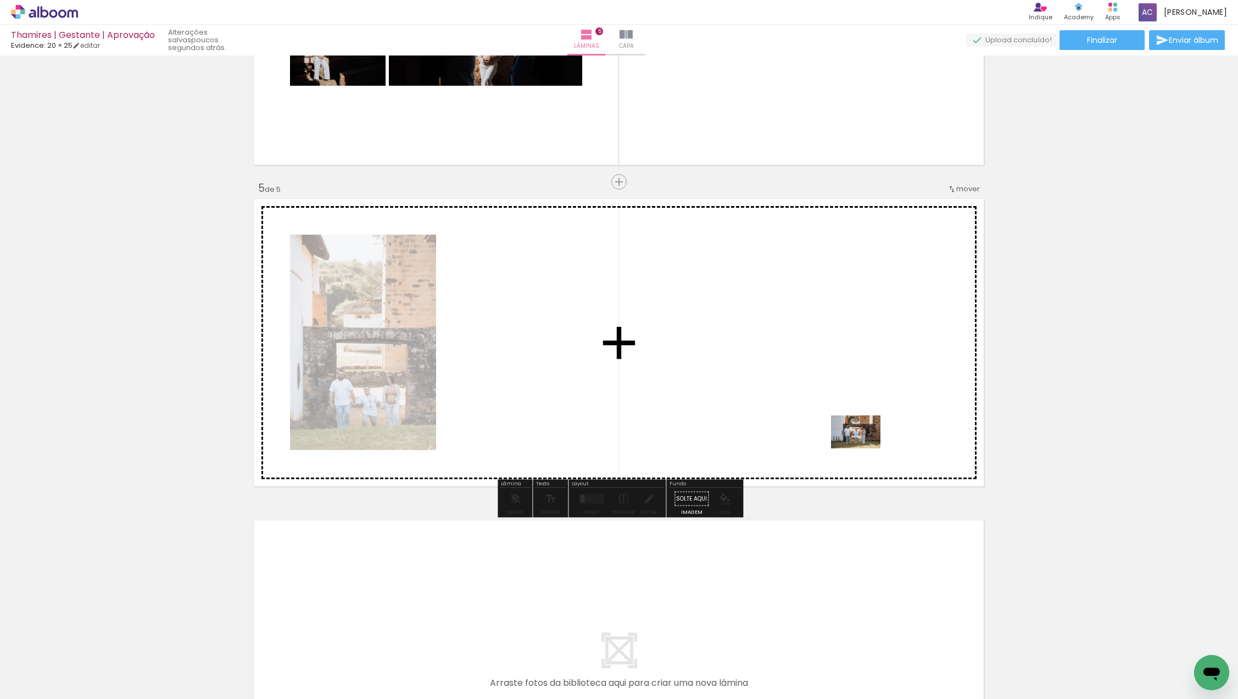
click at [864, 448] on quentale-workspace at bounding box center [619, 349] width 1238 height 699
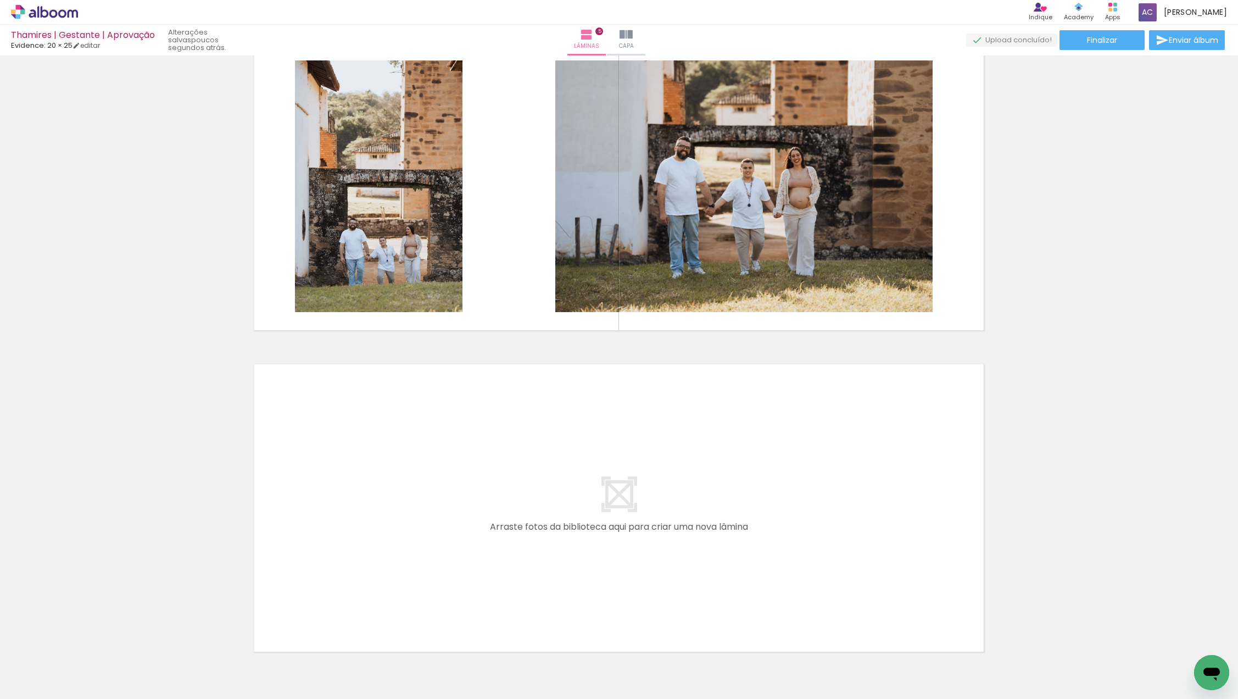
scroll to position [1337, 0]
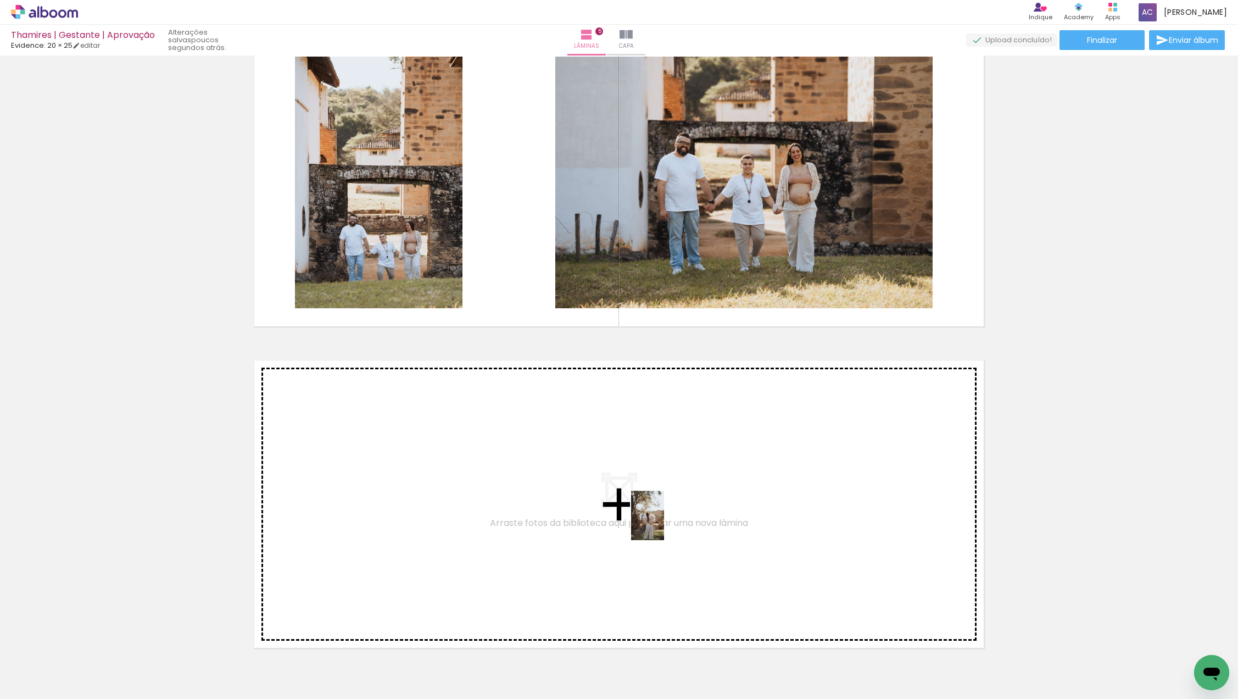
click at [664, 522] on quentale-workspace at bounding box center [619, 349] width 1238 height 699
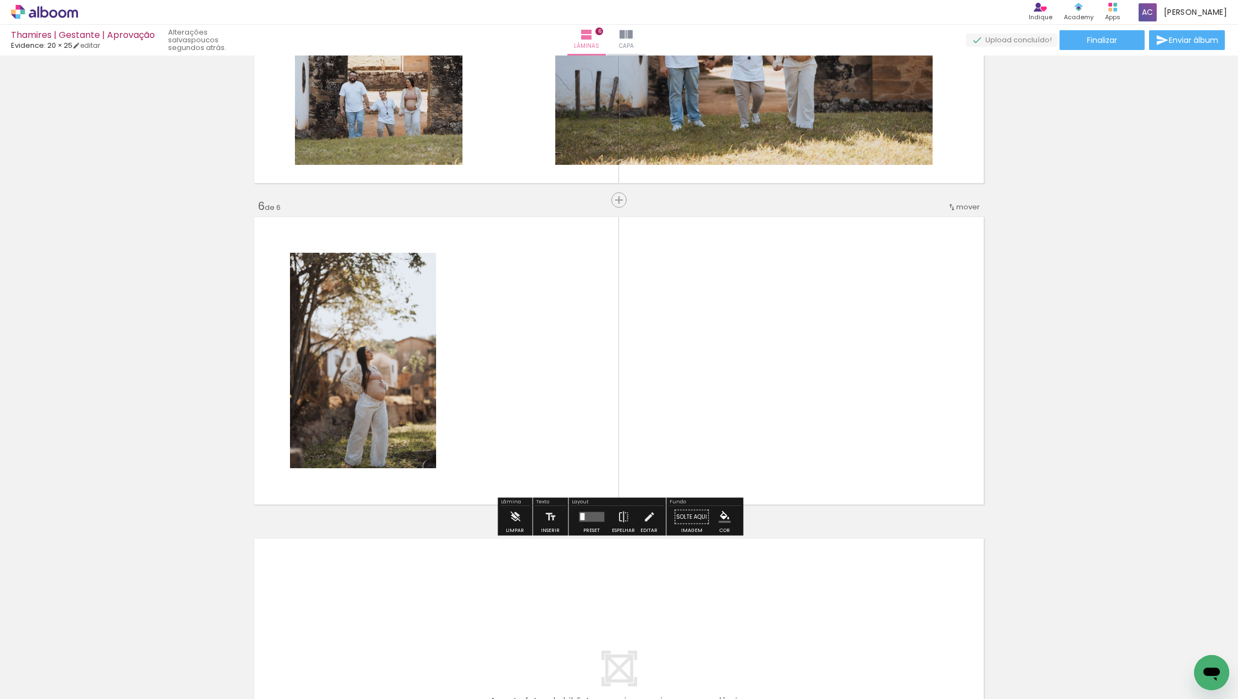
scroll to position [1498, 0]
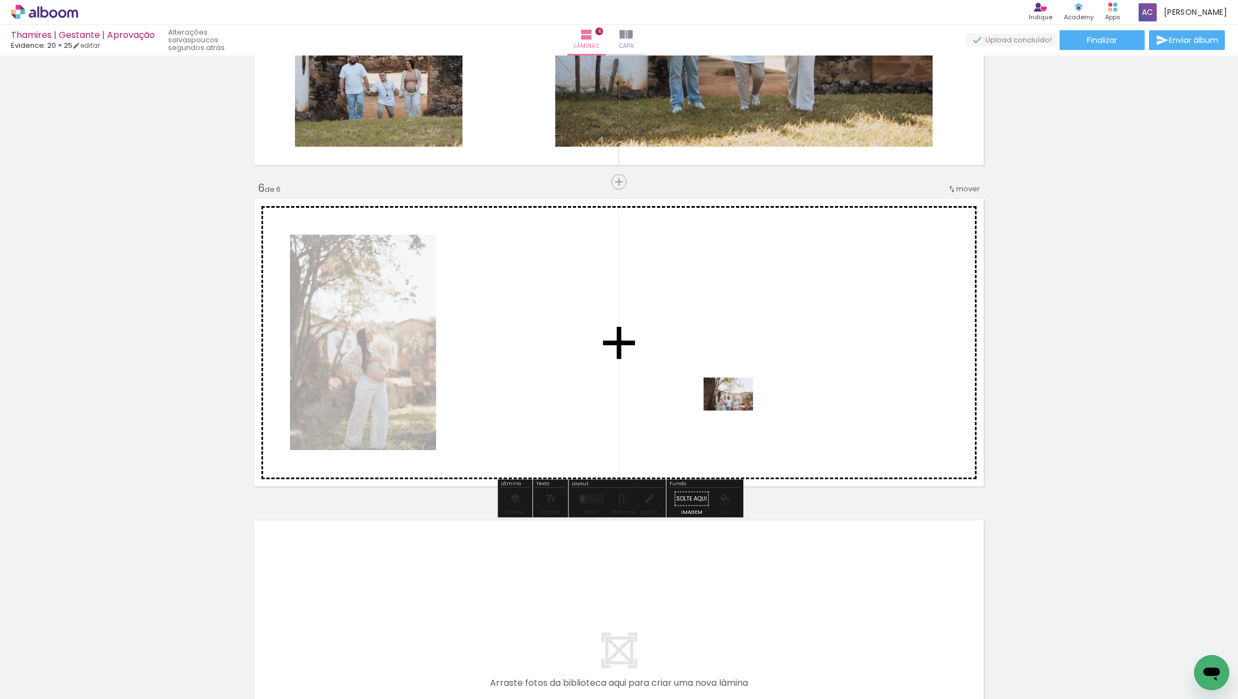
drag, startPoint x: 718, startPoint y: 664, endPoint x: 736, endPoint y: 410, distance: 254.4
click at [736, 410] on quentale-workspace at bounding box center [619, 349] width 1238 height 699
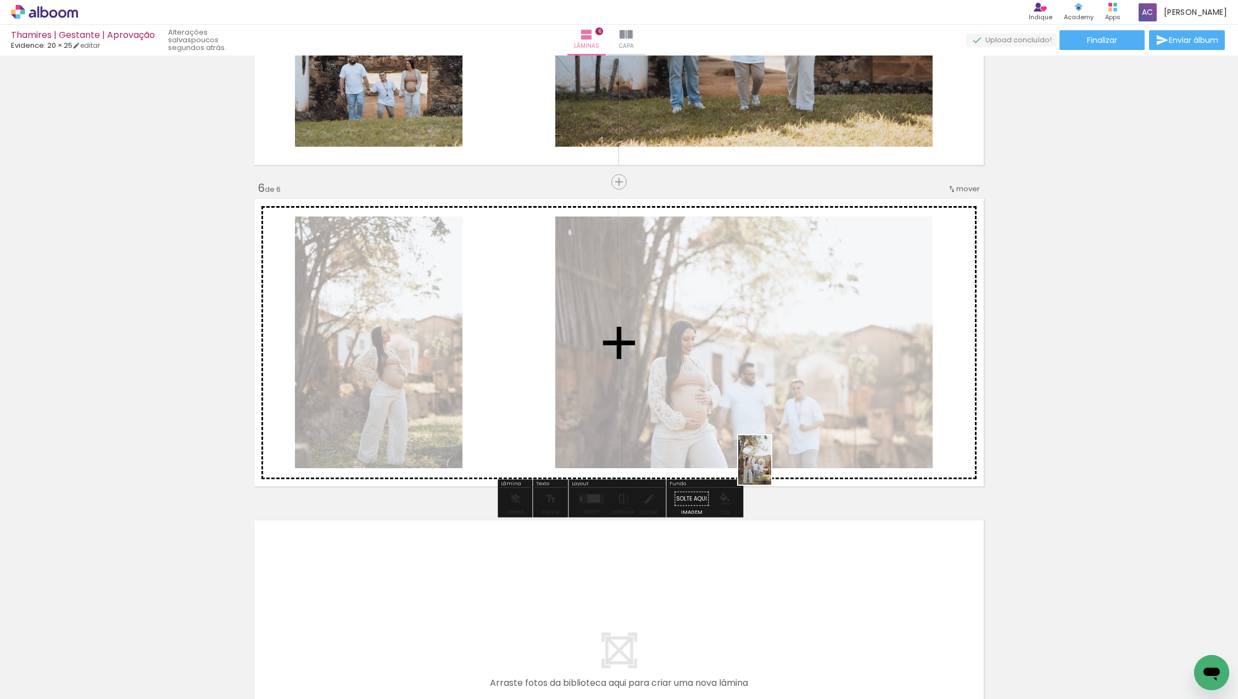
drag, startPoint x: 771, startPoint y: 679, endPoint x: 772, endPoint y: 447, distance: 232.3
click at [772, 447] on quentale-workspace at bounding box center [619, 349] width 1238 height 699
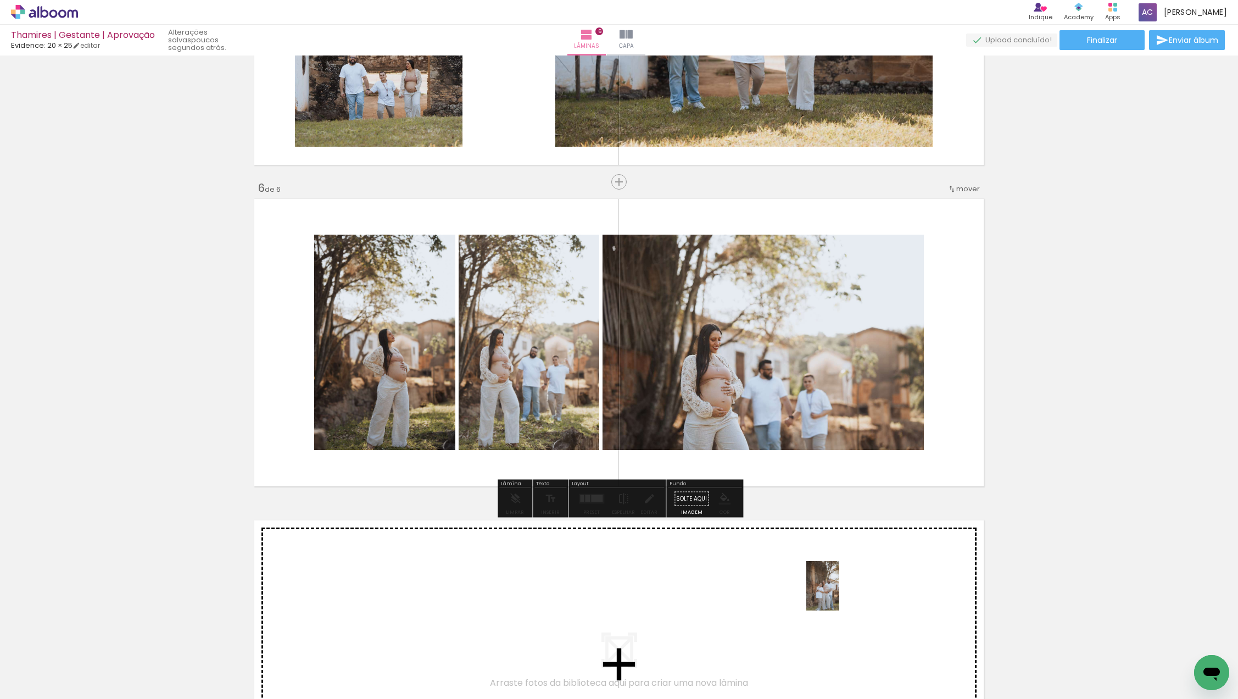
drag, startPoint x: 839, startPoint y: 665, endPoint x: 840, endPoint y: 593, distance: 71.9
click at [840, 593] on quentale-workspace at bounding box center [619, 349] width 1238 height 699
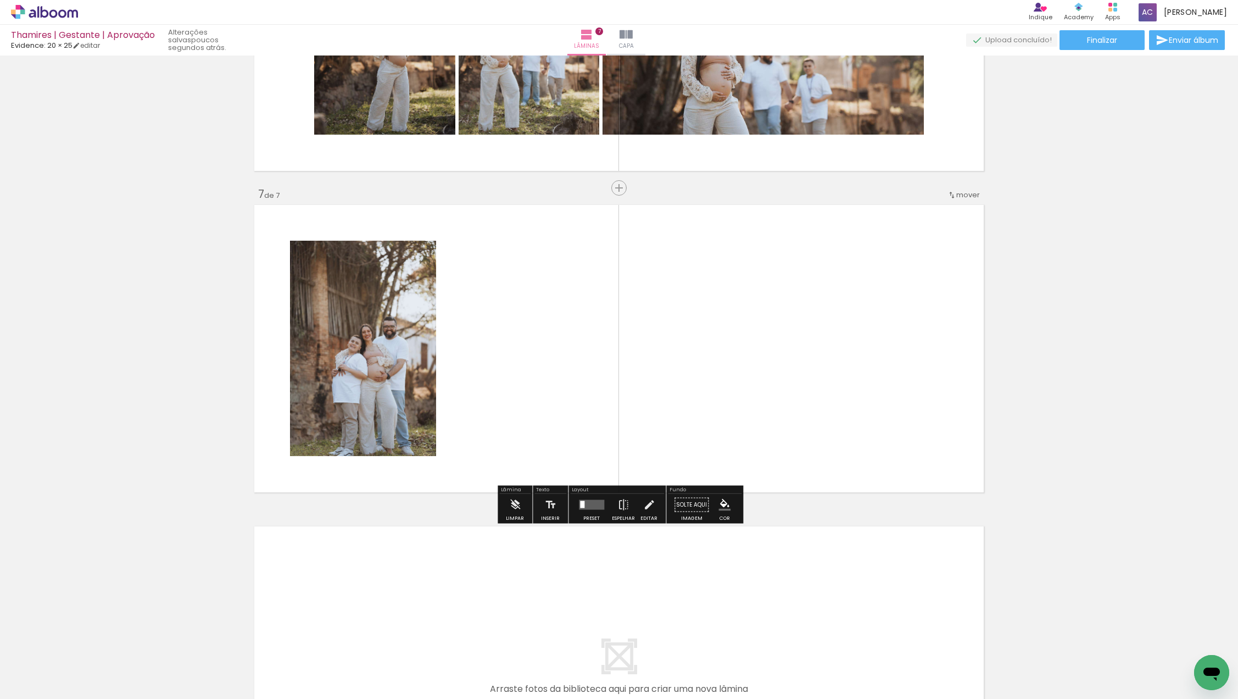
scroll to position [1819, 0]
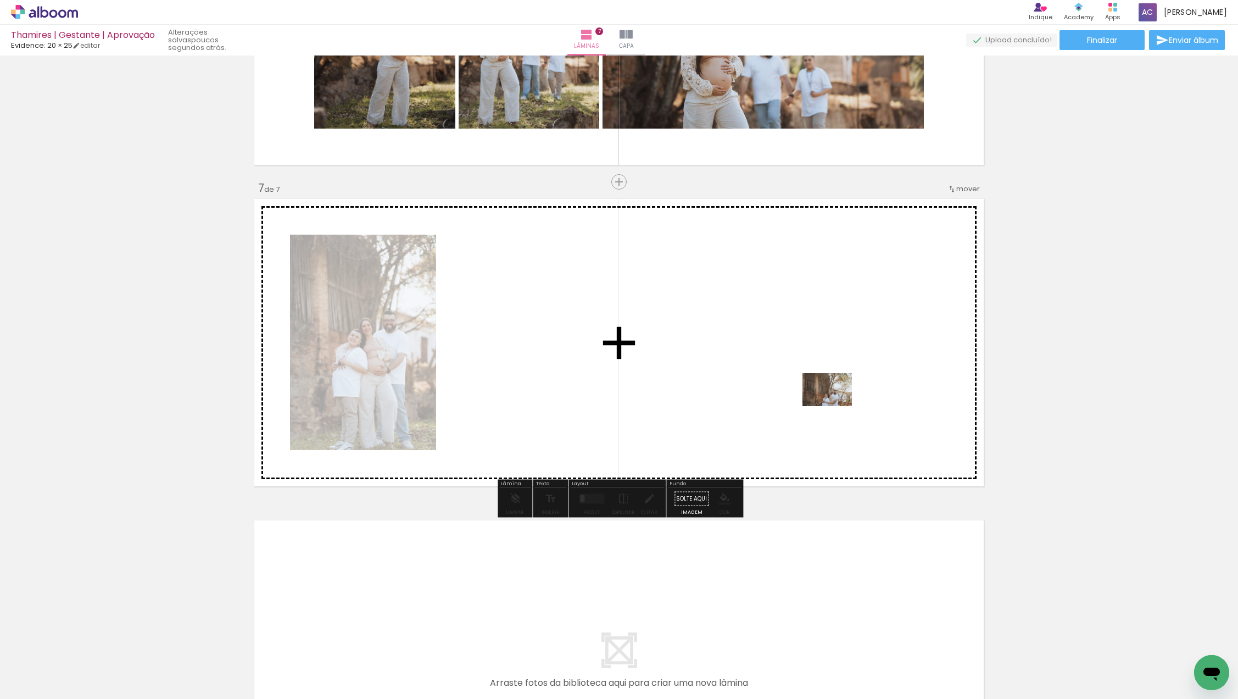
drag, startPoint x: 885, startPoint y: 652, endPoint x: 835, endPoint y: 406, distance: 250.9
click at [835, 406] on quentale-workspace at bounding box center [619, 349] width 1238 height 699
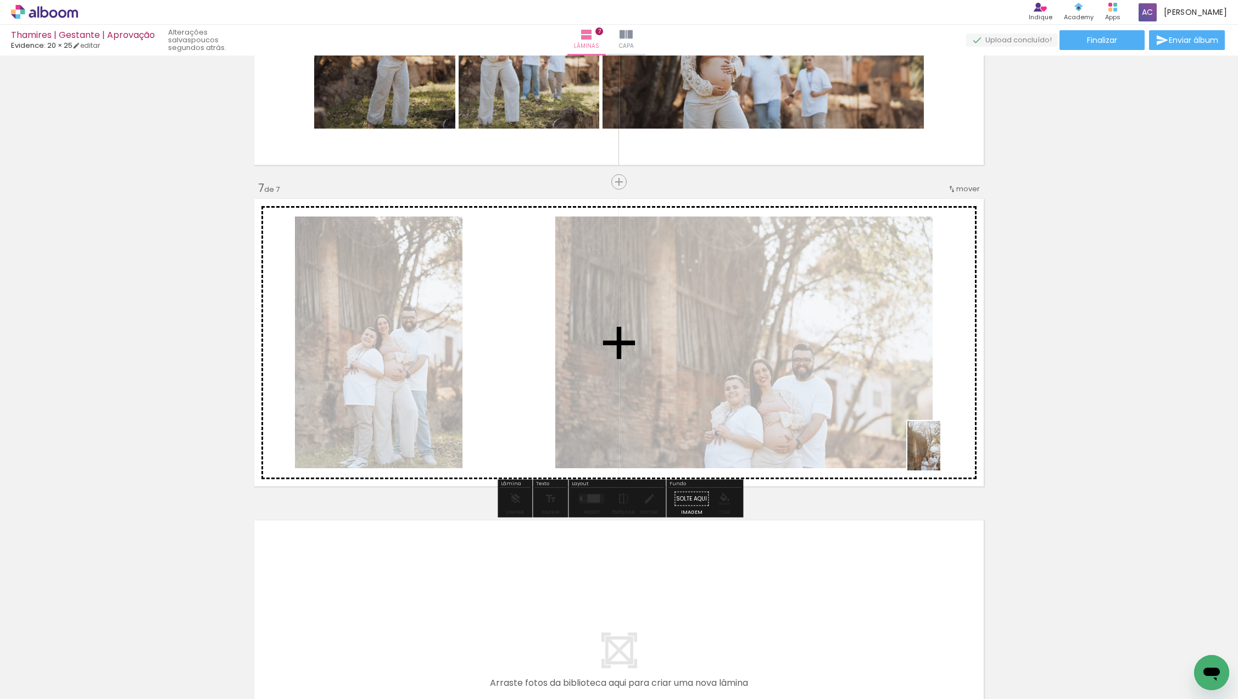
drag, startPoint x: 966, startPoint y: 656, endPoint x: 940, endPoint y: 438, distance: 219.6
click at [940, 438] on quentale-workspace at bounding box center [619, 349] width 1238 height 699
